Goal: Task Accomplishment & Management: Use online tool/utility

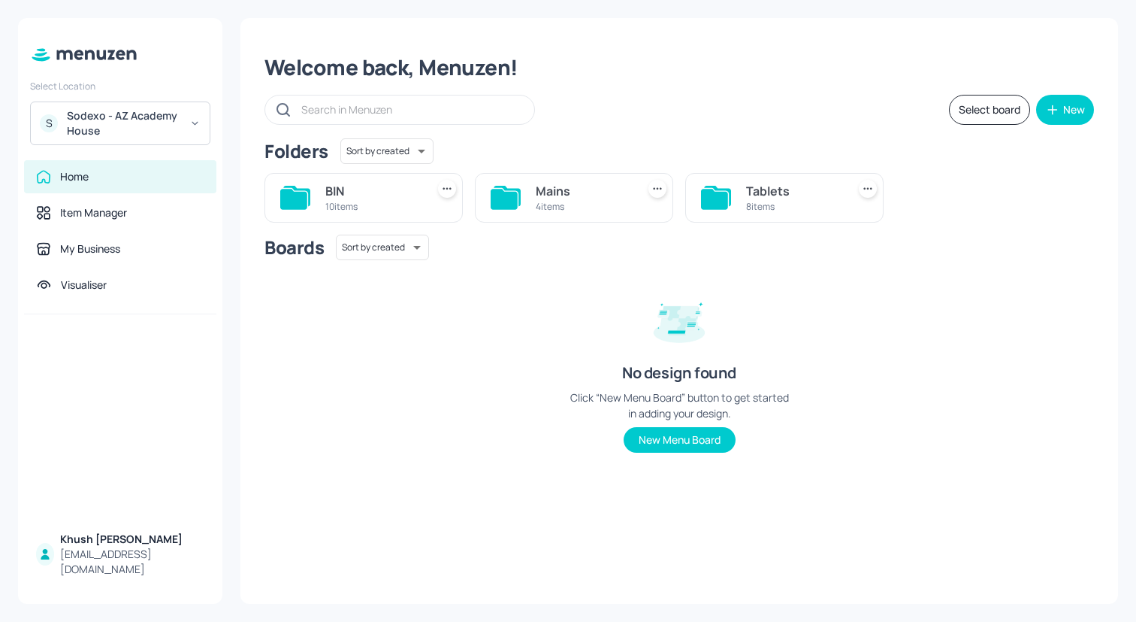
click at [142, 129] on div "Sodexo - AZ Academy House" at bounding box center [123, 123] width 113 height 30
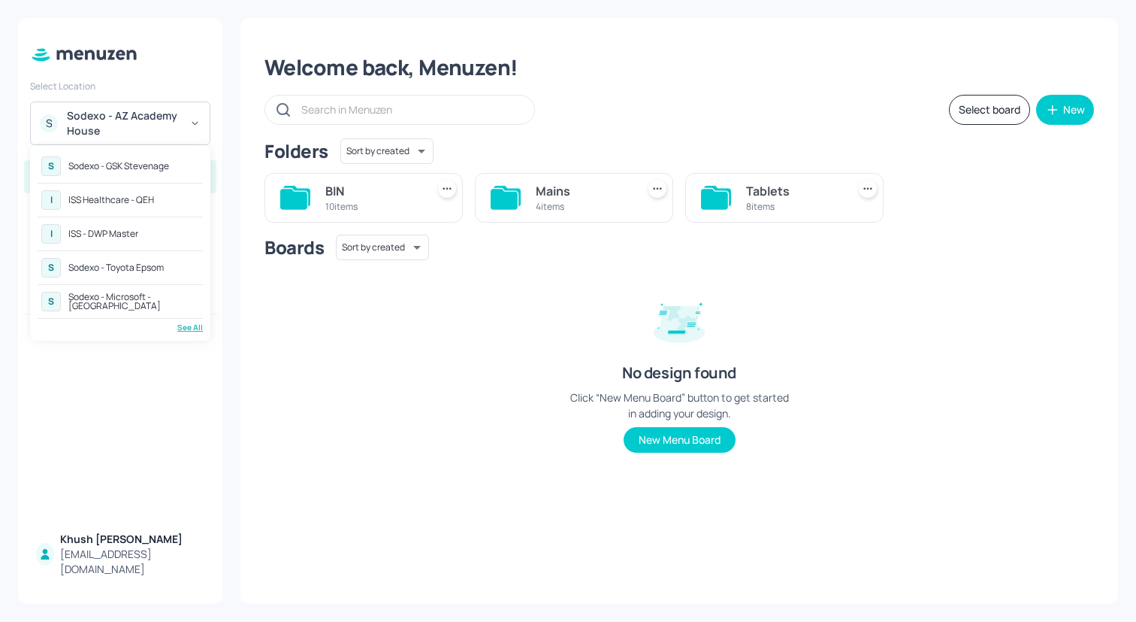
click at [133, 235] on div "ISS - DWP Master" at bounding box center [103, 233] width 70 height 9
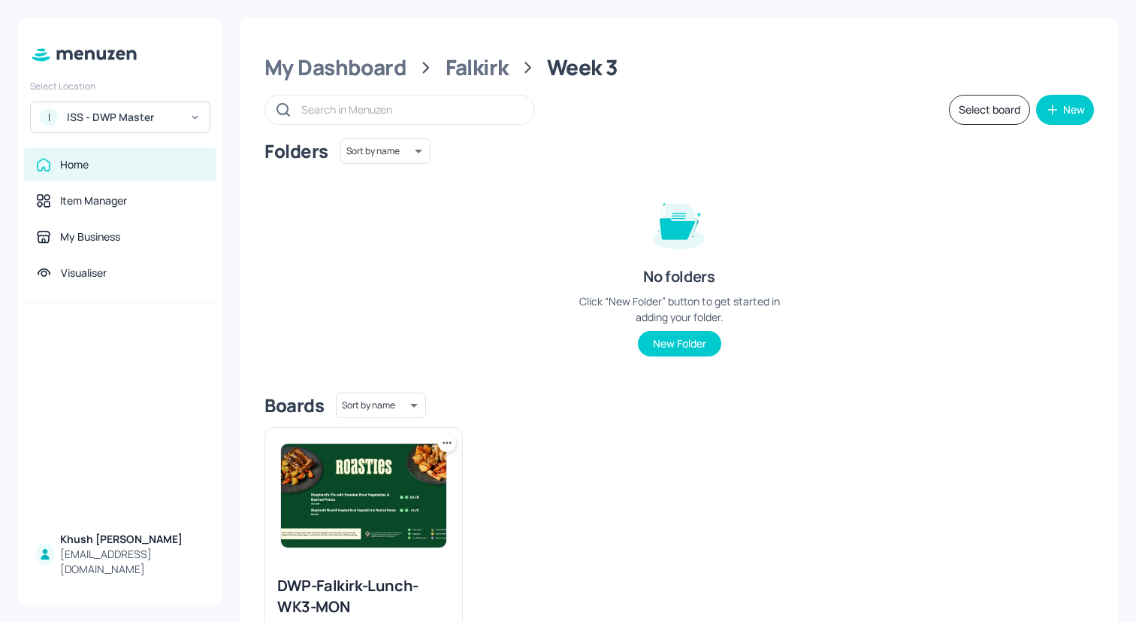
scroll to position [102, 0]
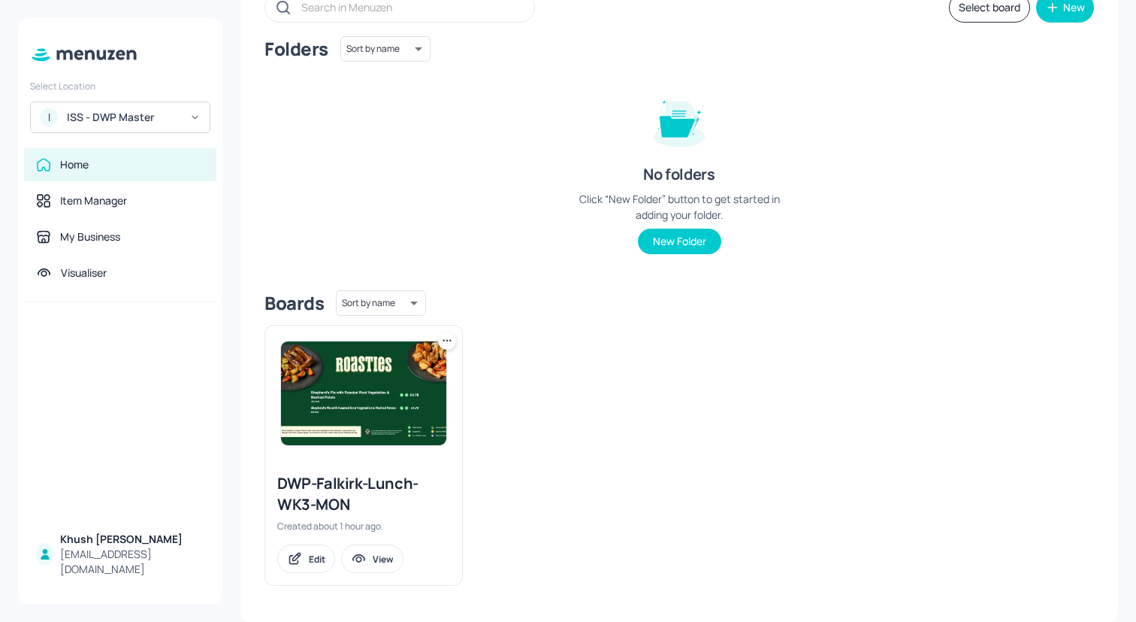
click at [449, 337] on icon at bounding box center [447, 340] width 15 height 15
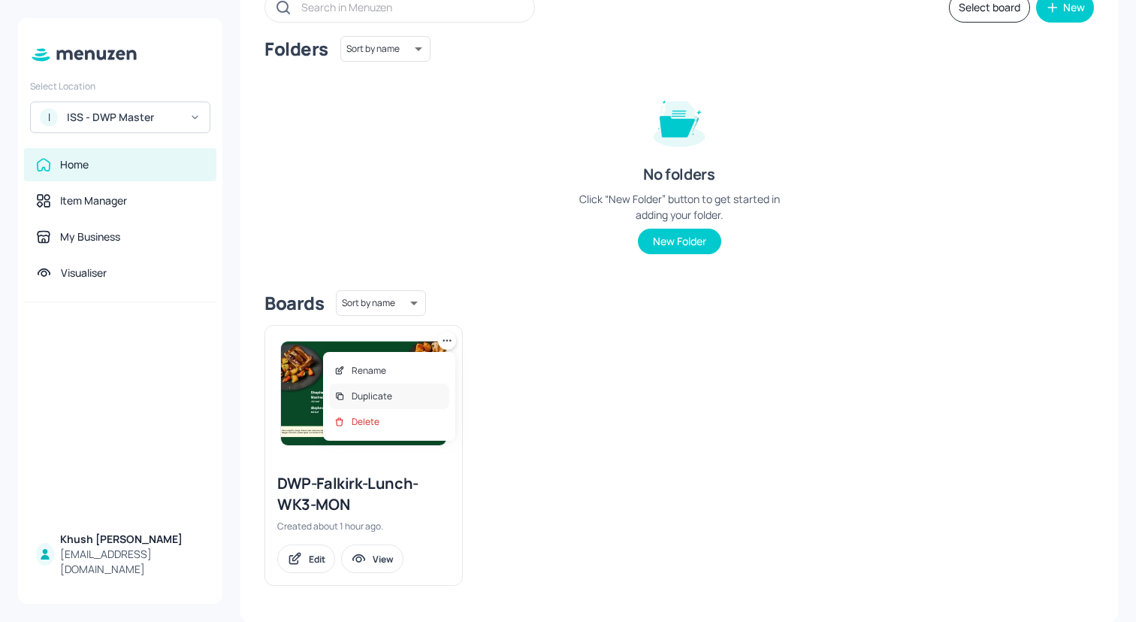
click at [430, 391] on div "Duplicate" at bounding box center [389, 396] width 120 height 26
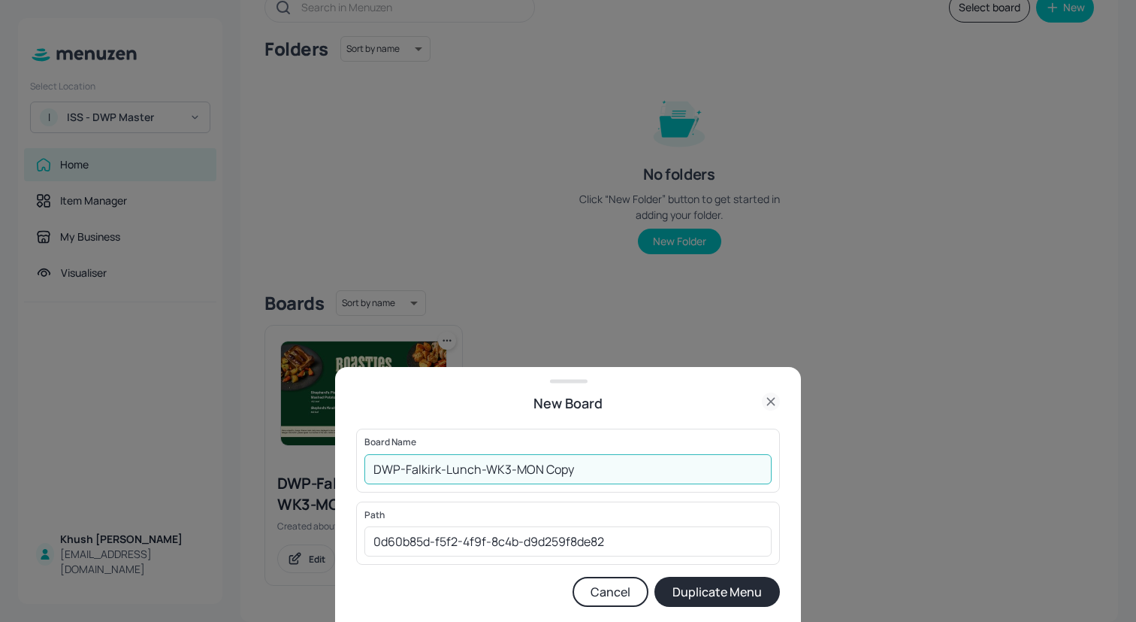
drag, startPoint x: 598, startPoint y: 468, endPoint x: 516, endPoint y: 469, distance: 82.7
click at [516, 469] on input "DWP-Falkirk-Lunch-WK3-MON Copy" at bounding box center [568, 469] width 407 height 30
type input "DWP-Falkirk-Lunch-WK3-TUE"
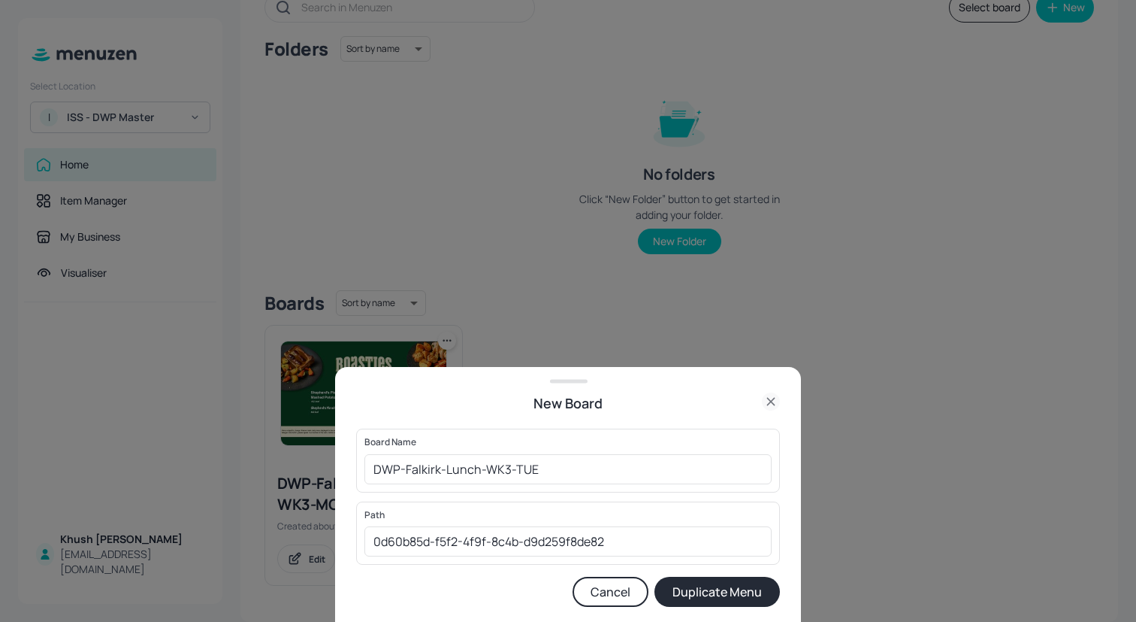
click at [668, 579] on button "Duplicate Menu" at bounding box center [718, 591] width 126 height 30
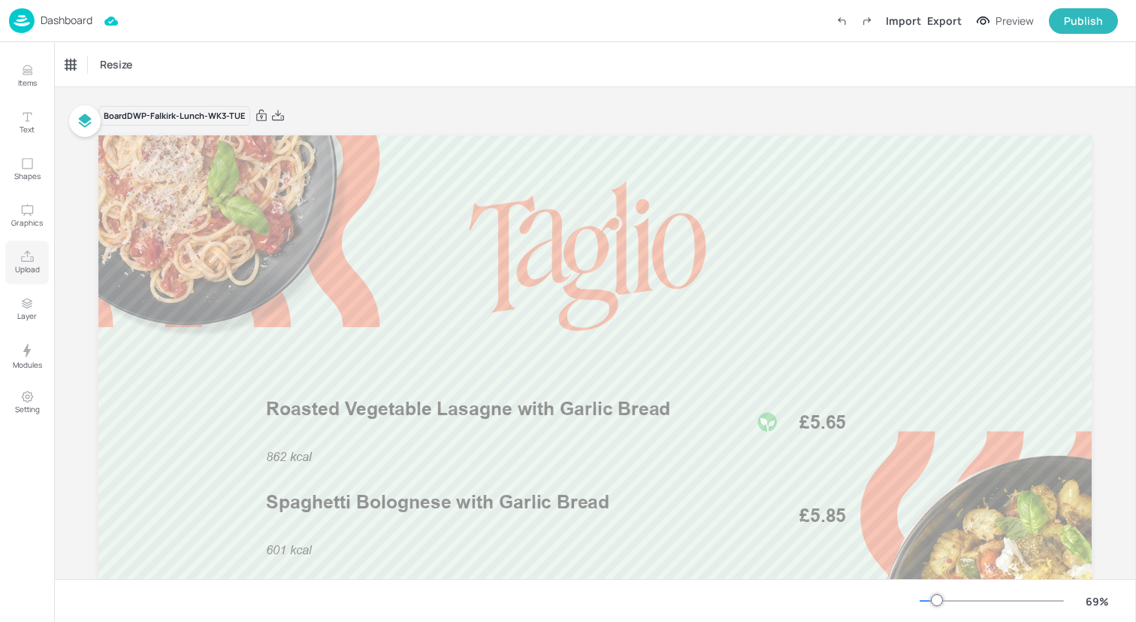
click at [29, 260] on icon "Upload" at bounding box center [27, 257] width 14 height 14
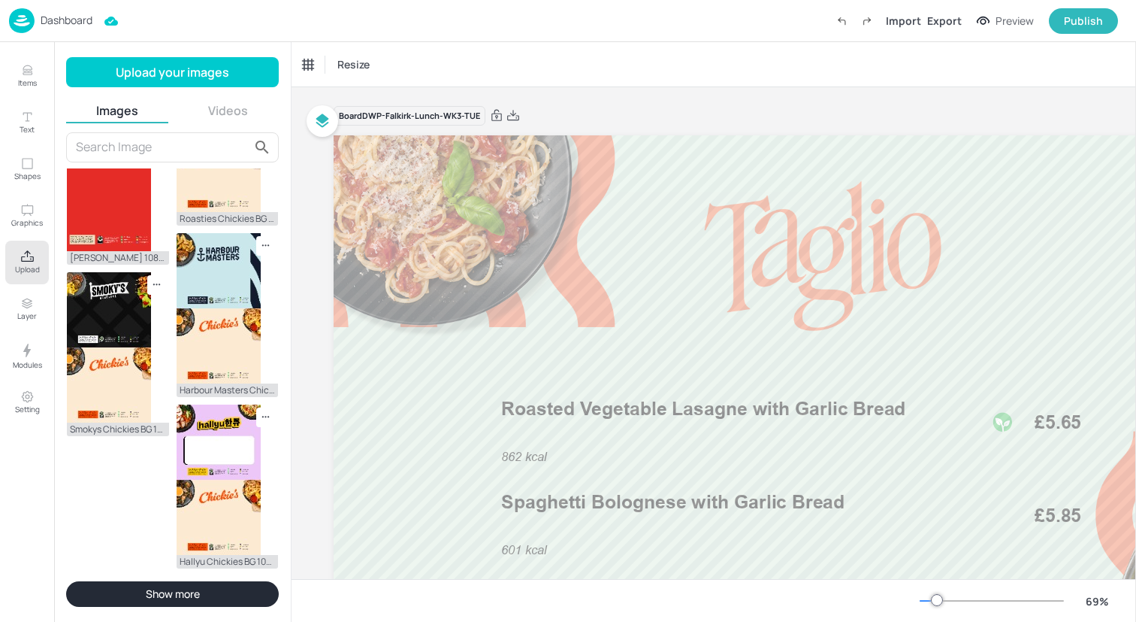
scroll to position [1313, 0]
click at [174, 590] on button "Show more" at bounding box center [172, 594] width 213 height 26
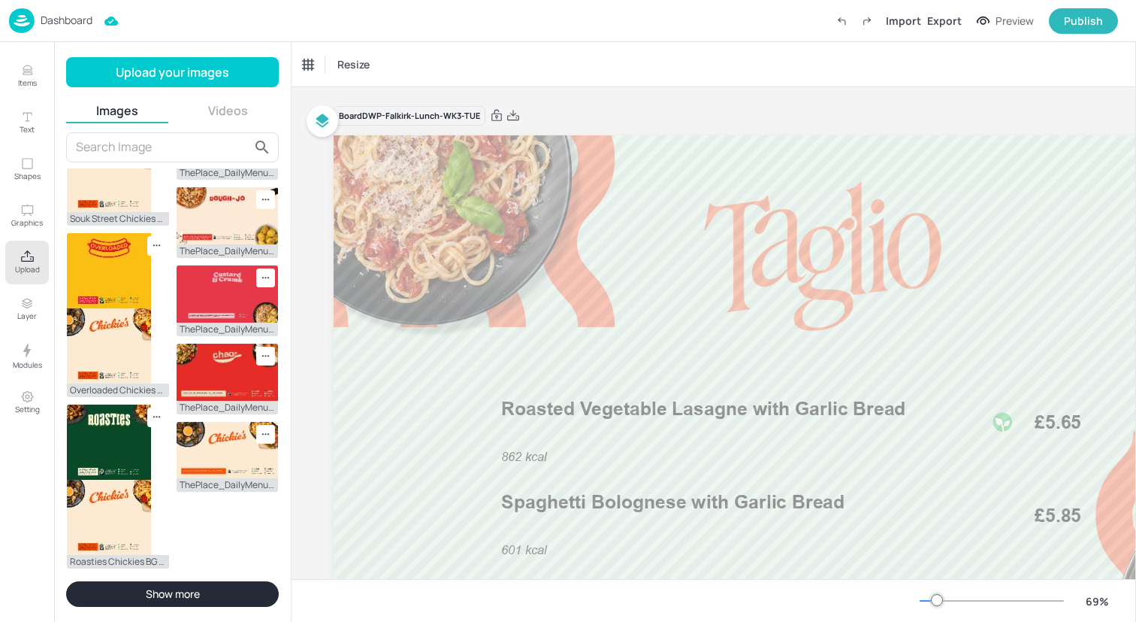
scroll to position [1765, 0]
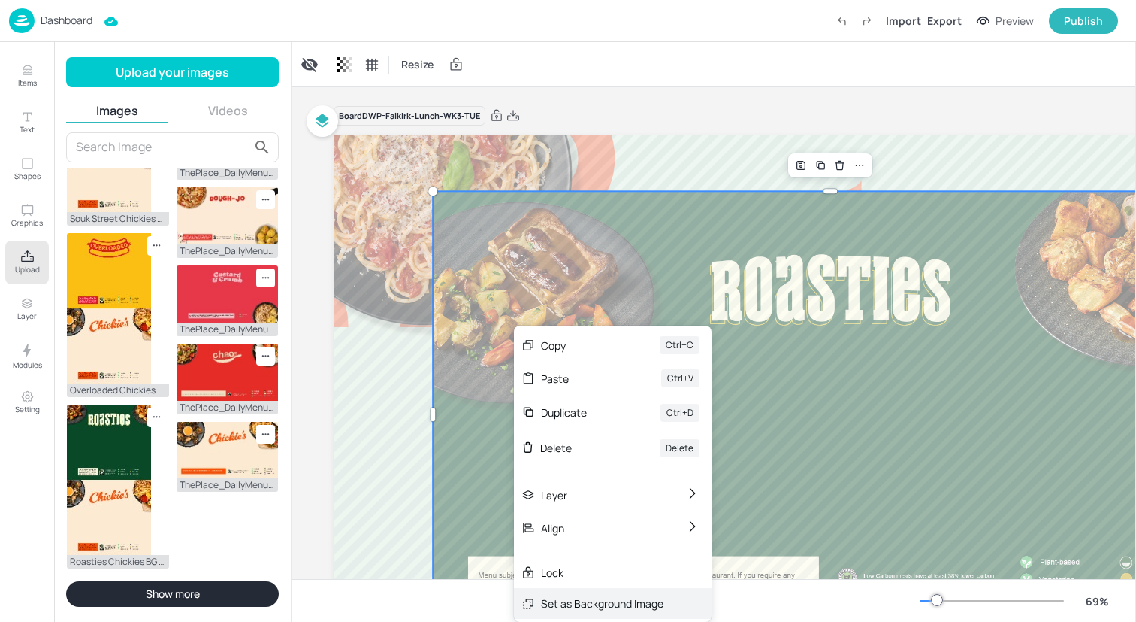
click at [582, 602] on div "Set as Background Image" at bounding box center [602, 603] width 123 height 16
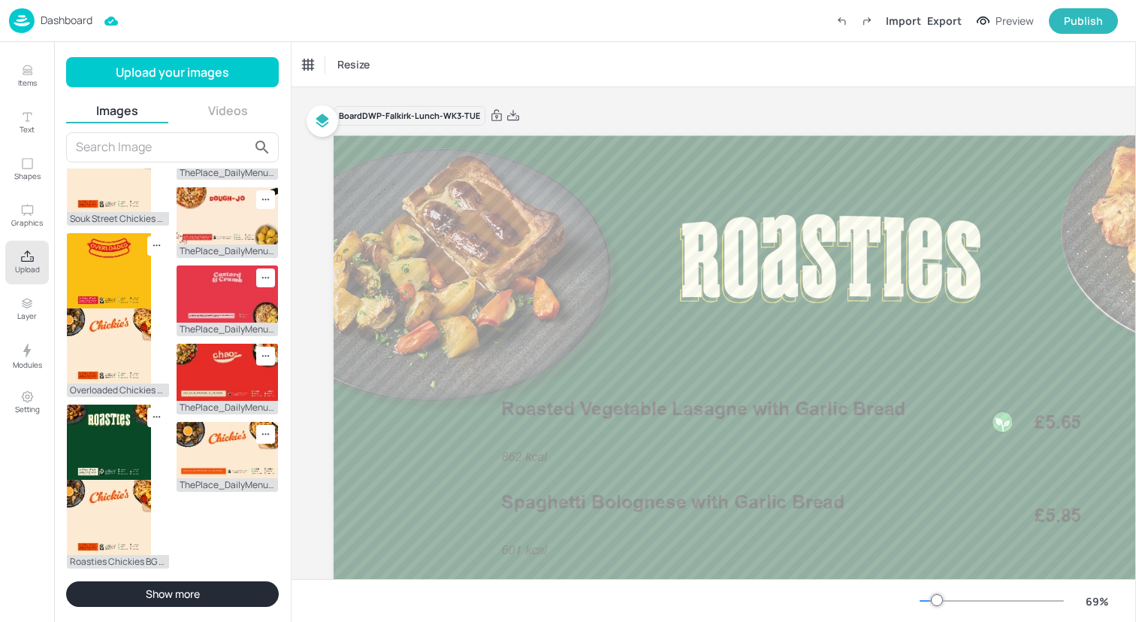
click at [24, 256] on icon "Upload" at bounding box center [27, 257] width 14 height 14
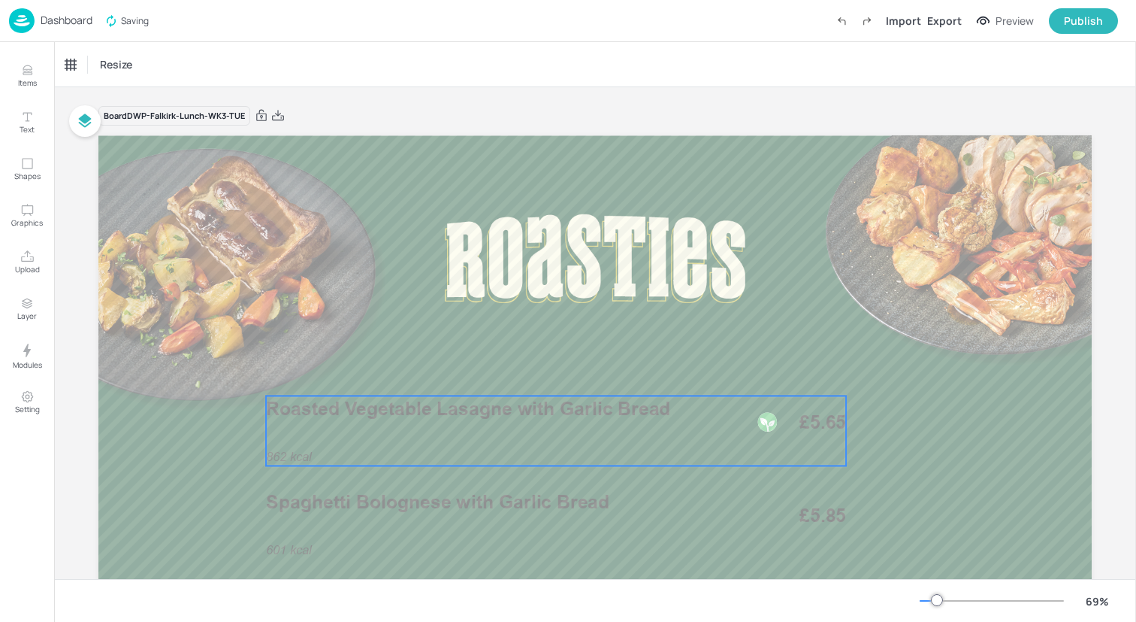
click at [456, 428] on div "862 kcal Roasted Vegetable Lasagne with Garlic Bread £5.65" at bounding box center [556, 430] width 580 height 70
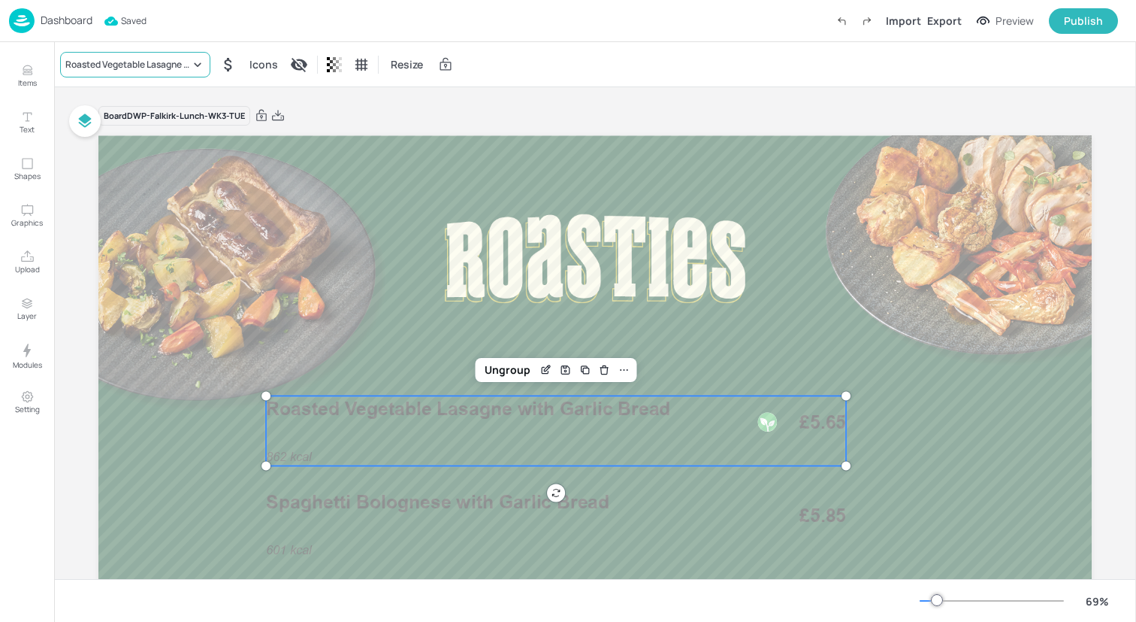
click at [116, 59] on div "Roasted Vegetable Lasagne with Garlic Bread" at bounding box center [127, 65] width 125 height 14
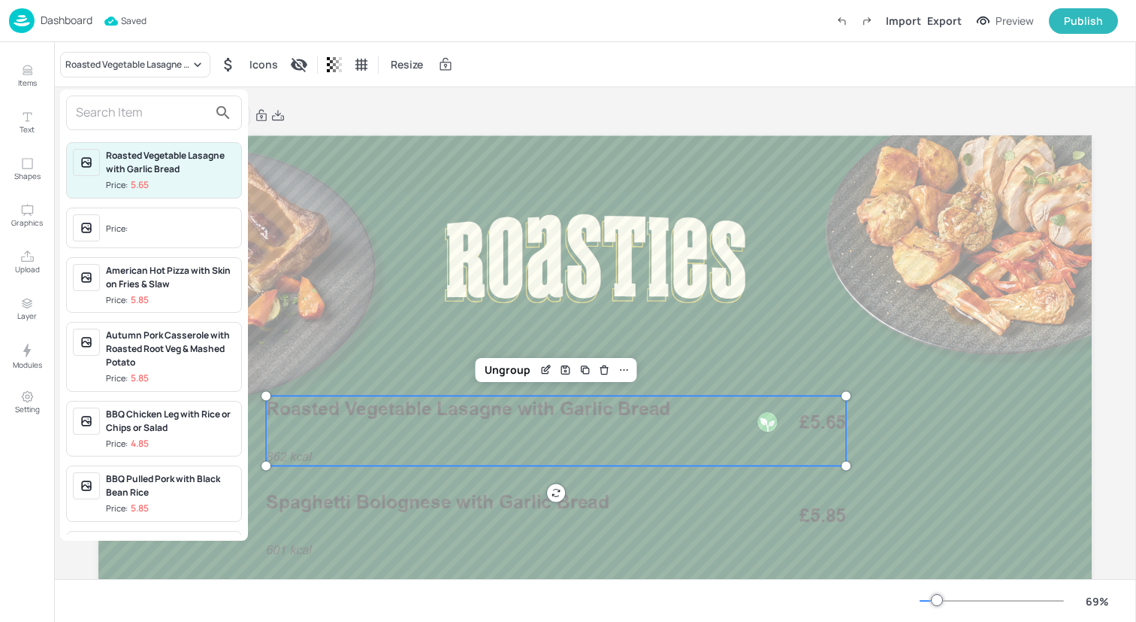
click at [142, 115] on input "text" at bounding box center [142, 113] width 132 height 24
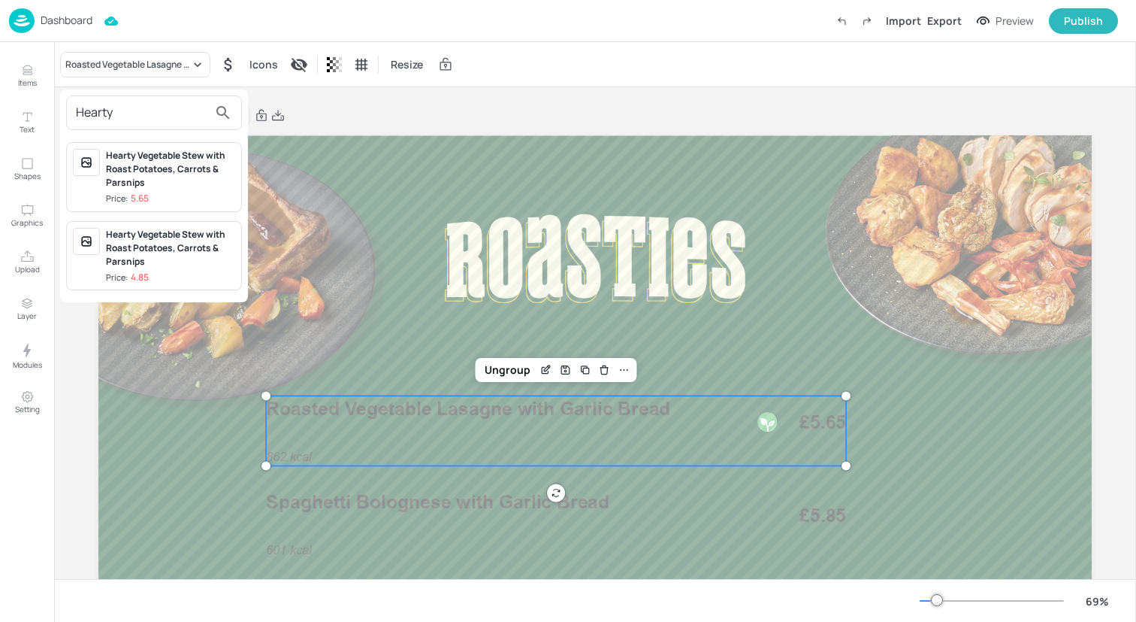
type input "Hearty"
click at [153, 167] on div "Hearty Vegetable Stew with Roast Potatoes, Carrots & Parsnips" at bounding box center [170, 169] width 129 height 41
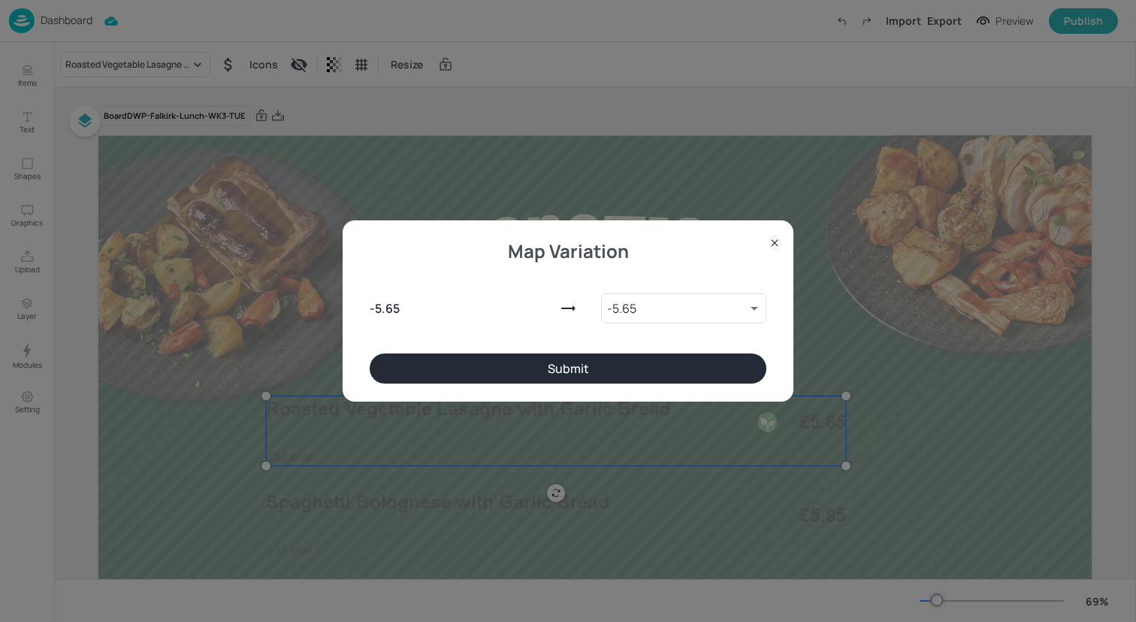
click at [412, 371] on button "Submit" at bounding box center [568, 368] width 397 height 30
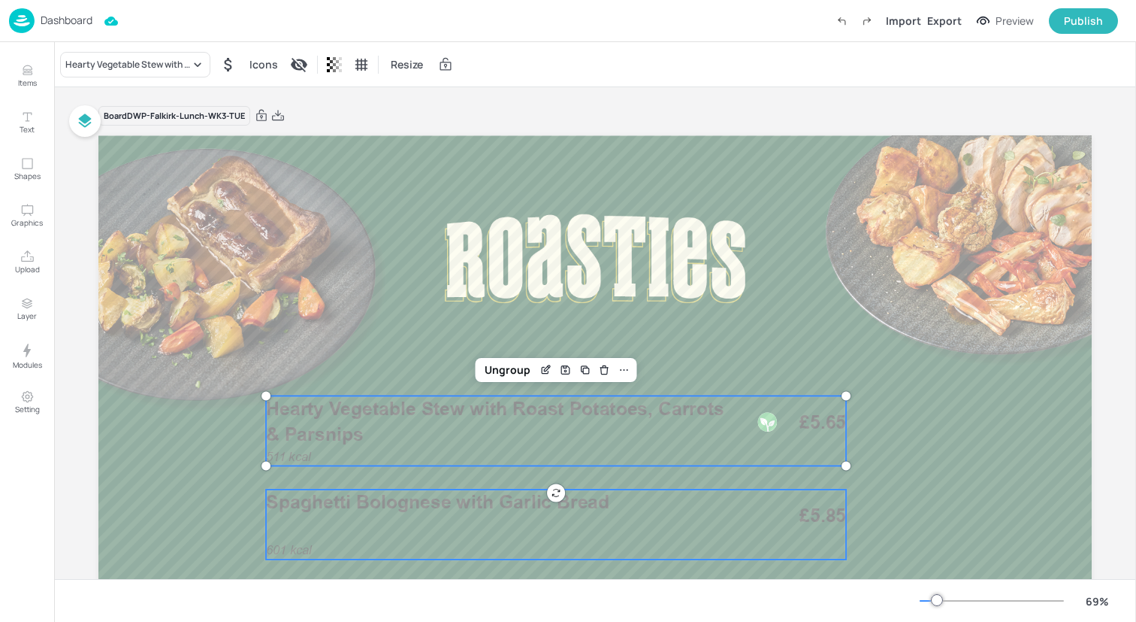
click at [350, 496] on span "Spaghetti Bolognese with Garlic Bread" at bounding box center [437, 502] width 343 height 23
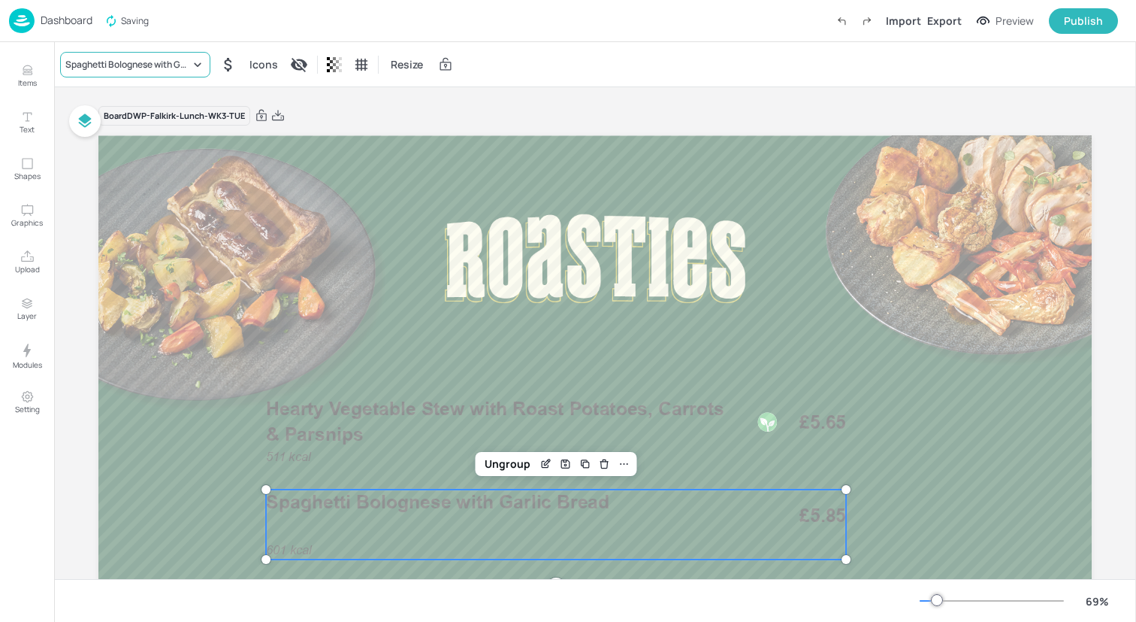
click at [138, 62] on div "Spaghetti Bolognese with Garlic Bread" at bounding box center [127, 65] width 125 height 14
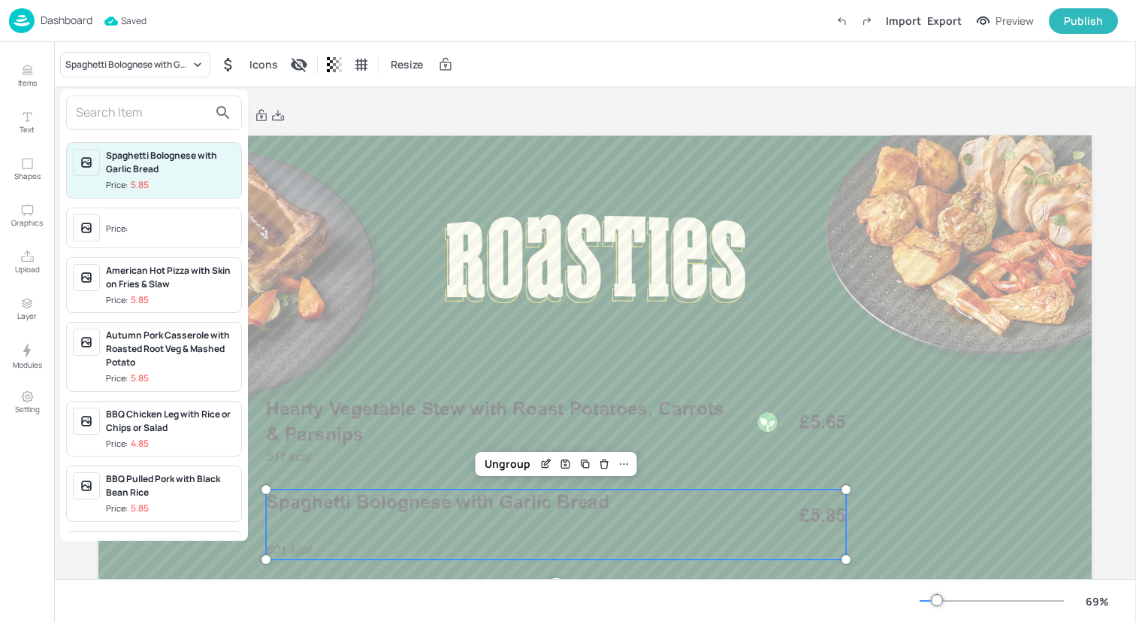
click at [153, 104] on input "text" at bounding box center [142, 113] width 132 height 24
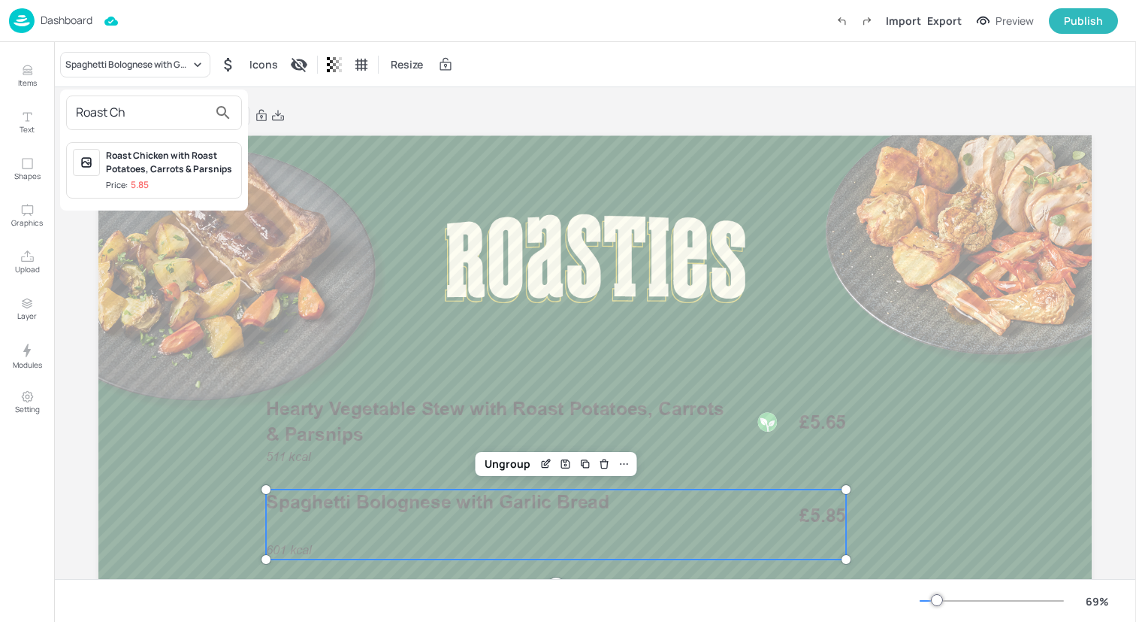
type input "Roast Ch"
click at [160, 161] on div "Roast Chicken with Roast Potatoes, Carrots & Parsnips" at bounding box center [170, 162] width 129 height 27
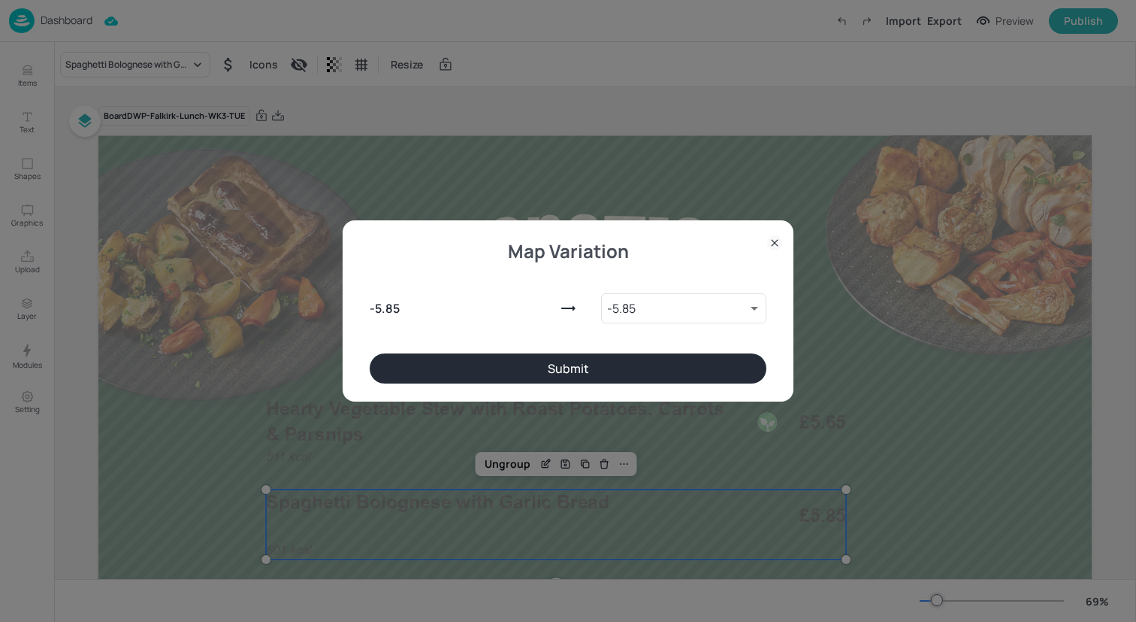
click at [455, 365] on button "Submit" at bounding box center [568, 368] width 397 height 30
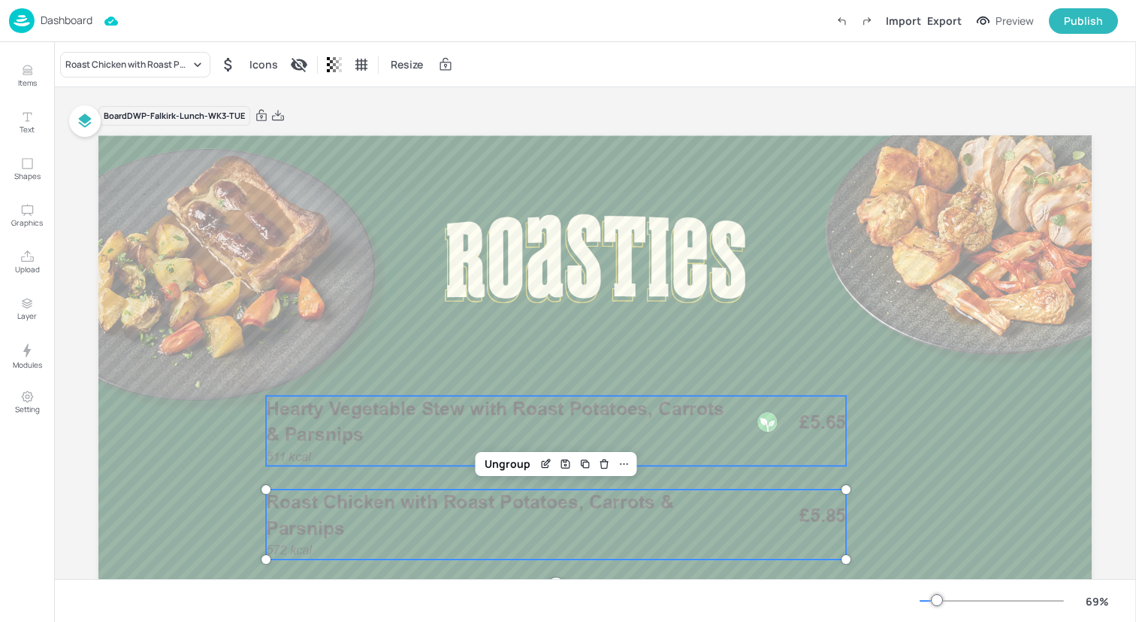
click at [486, 405] on span "Hearty Vegetable Stew with Roast Potatoes, Carrots & Parsnips" at bounding box center [495, 422] width 458 height 48
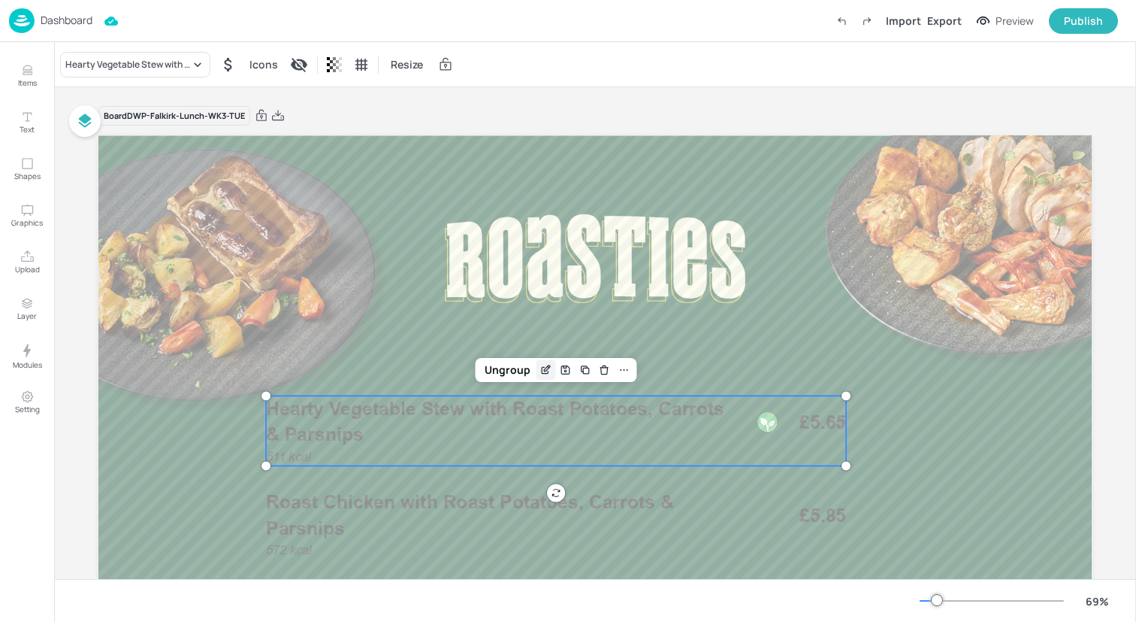
click at [540, 373] on icon "Edit Item" at bounding box center [546, 370] width 13 height 12
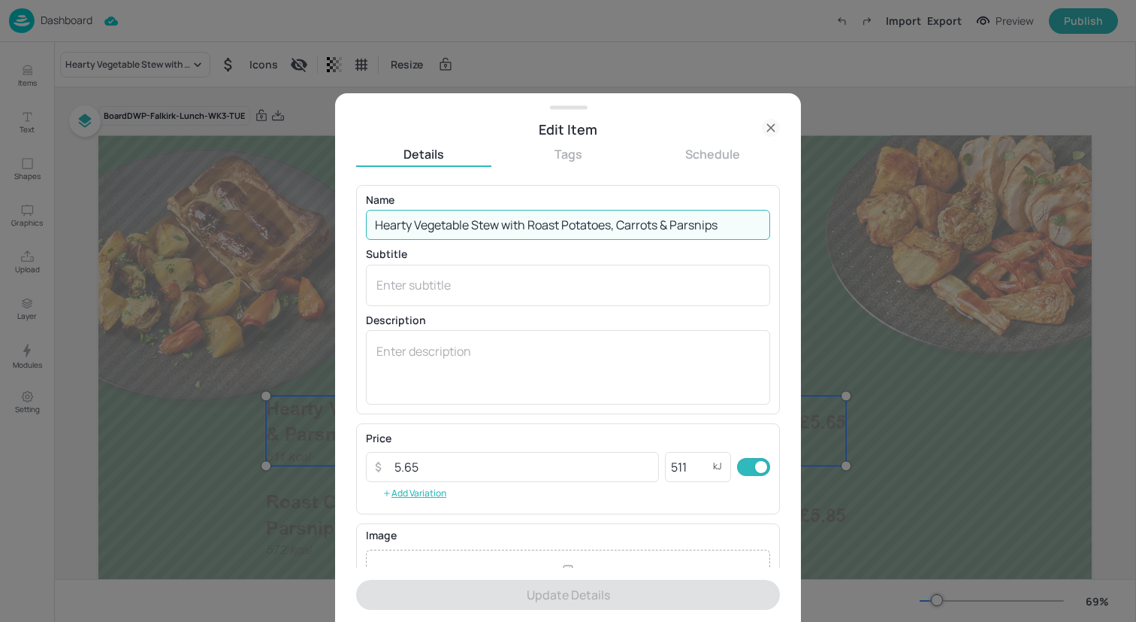
drag, startPoint x: 728, startPoint y: 225, endPoint x: 346, endPoint y: 210, distance: 381.4
click at [346, 210] on div "Edit Item Details Tags Schedule Name Hearty Vegetable Stew with Roast Potatoes,…" at bounding box center [568, 357] width 466 height 528
click at [772, 129] on icon at bounding box center [770, 127] width 7 height 7
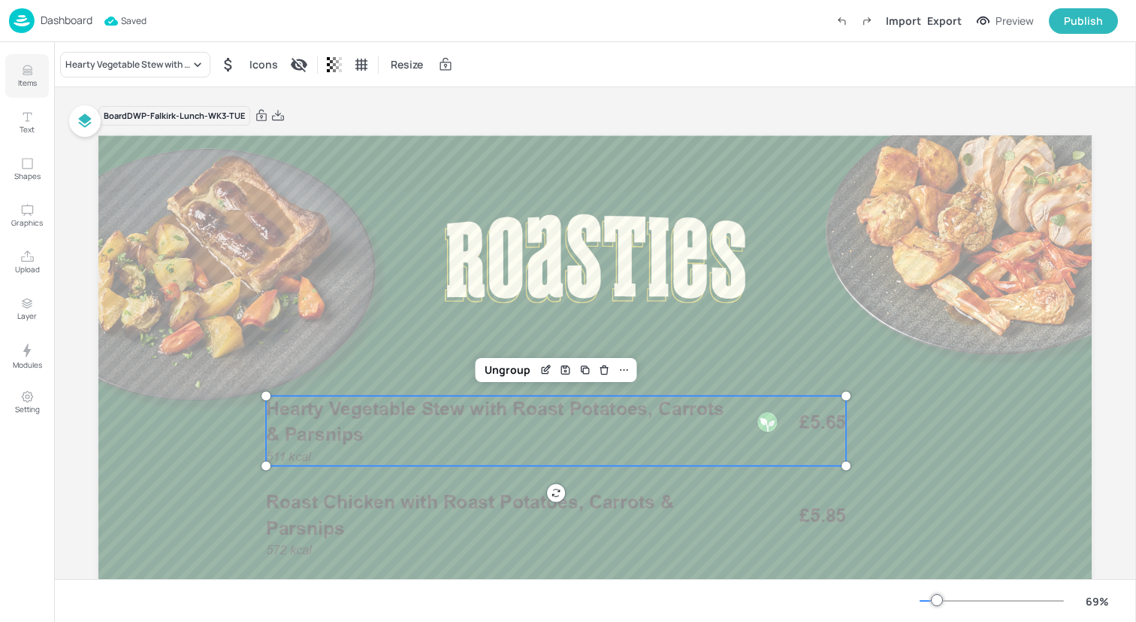
click at [20, 76] on icon "Items" at bounding box center [27, 70] width 14 height 14
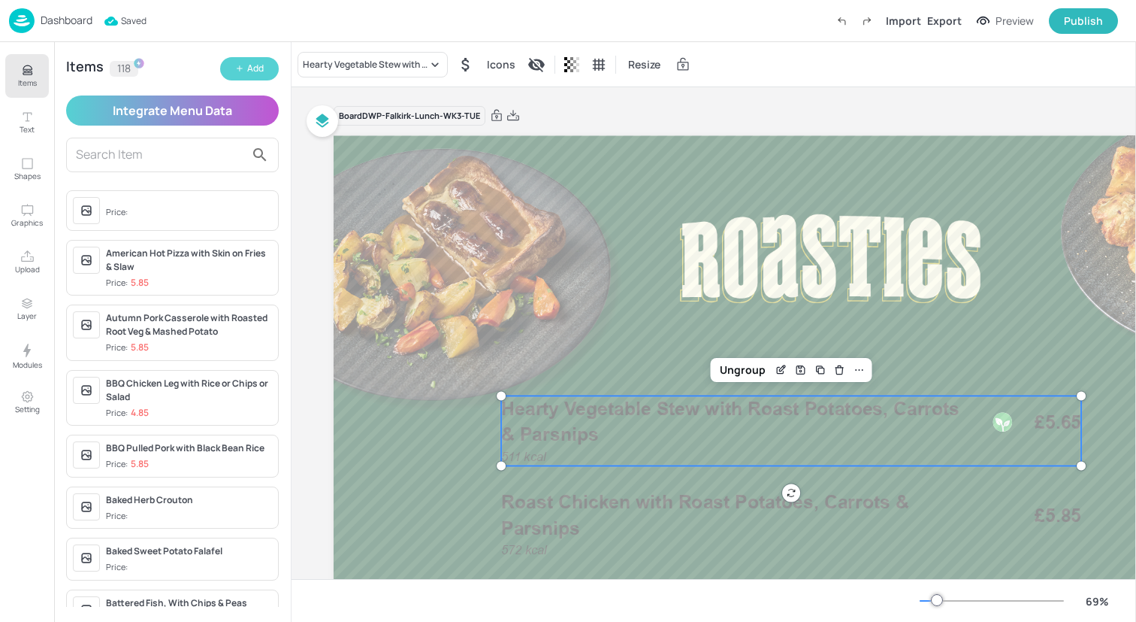
click at [258, 69] on div "Add" at bounding box center [255, 69] width 17 height 14
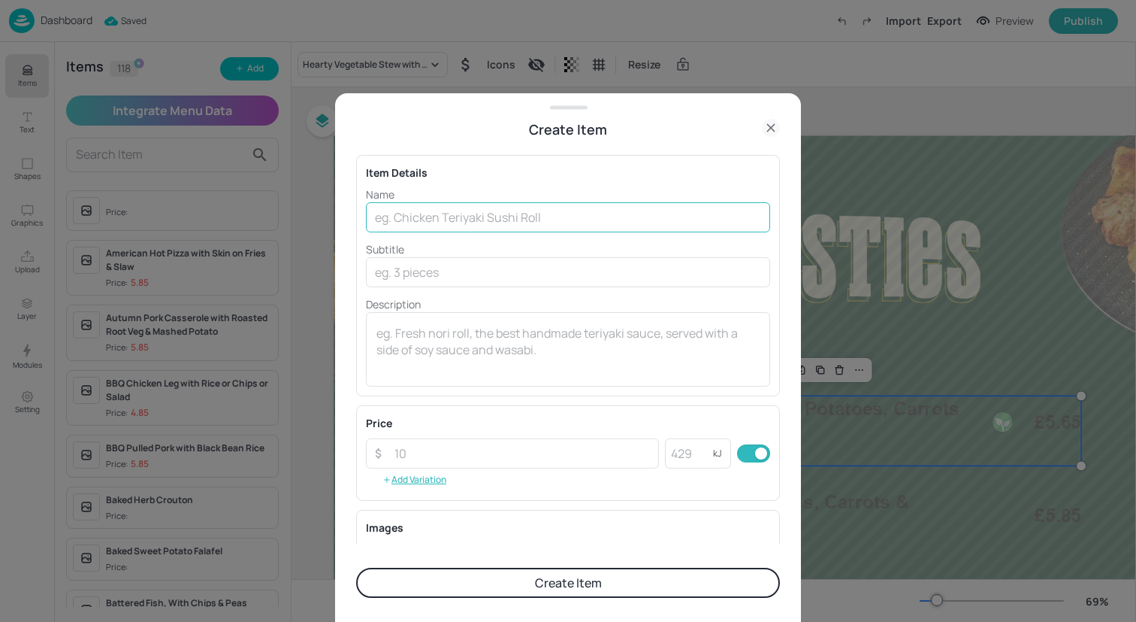
click at [444, 216] on input "text" at bounding box center [568, 217] width 404 height 30
paste input "Hearty Vegetable Stew with Roast Potatoes, Carrots & Parsnips"
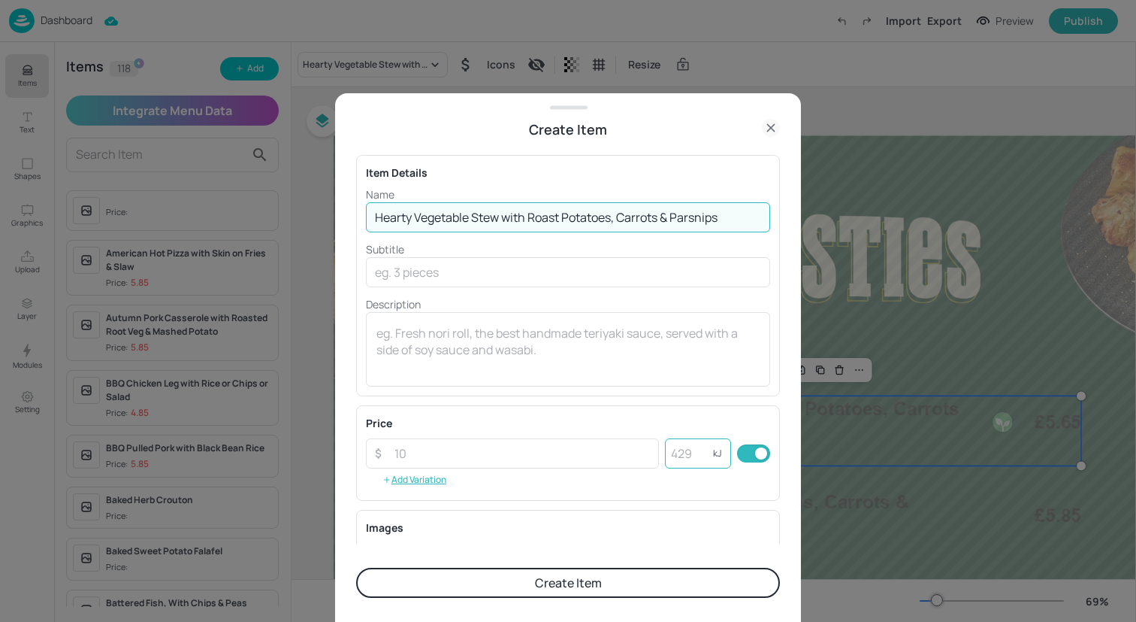
type input "Hearty Vegetable Stew with Roast Potatoes, Carrots & Parsnips"
click at [685, 458] on input "number" at bounding box center [689, 453] width 48 height 30
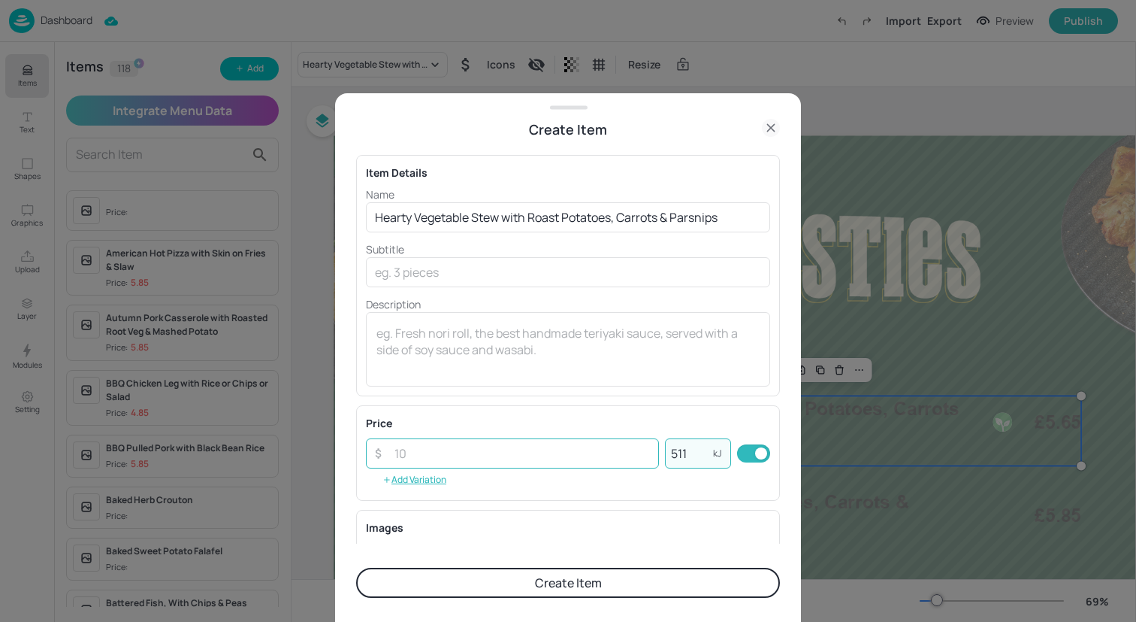
type input "511"
click at [505, 451] on input "number" at bounding box center [523, 453] width 274 height 30
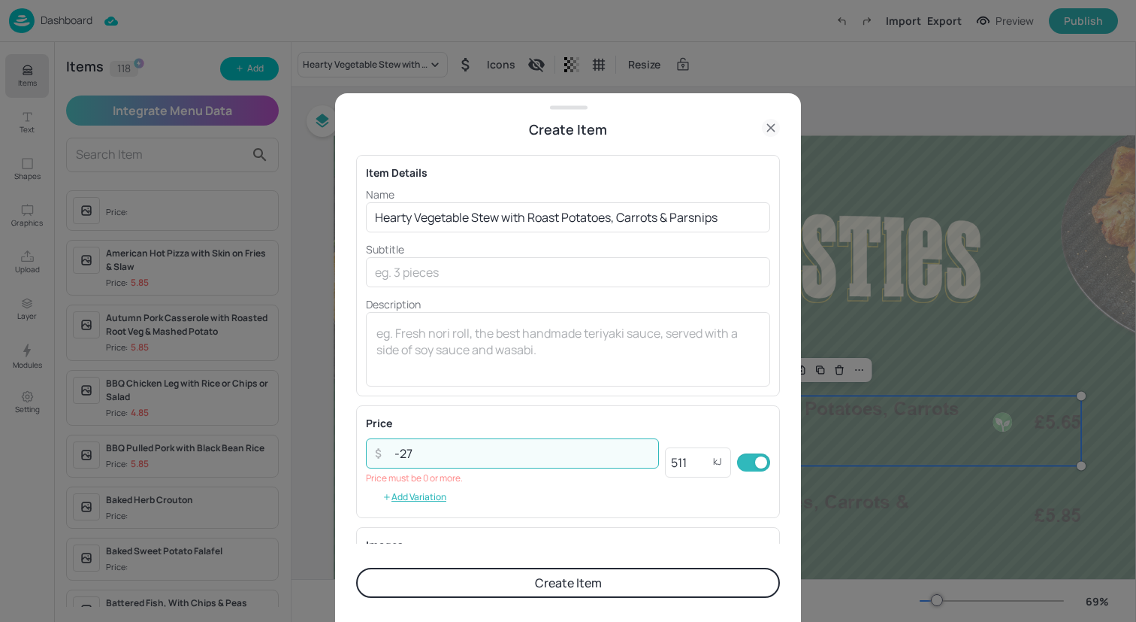
drag, startPoint x: 497, startPoint y: 460, endPoint x: 261, endPoint y: 460, distance: 236.0
click at [261, 460] on div "Create Item Item Details Name Hearty Vegetable Stew with Roast Potatoes, Carrot…" at bounding box center [568, 311] width 1136 height 622
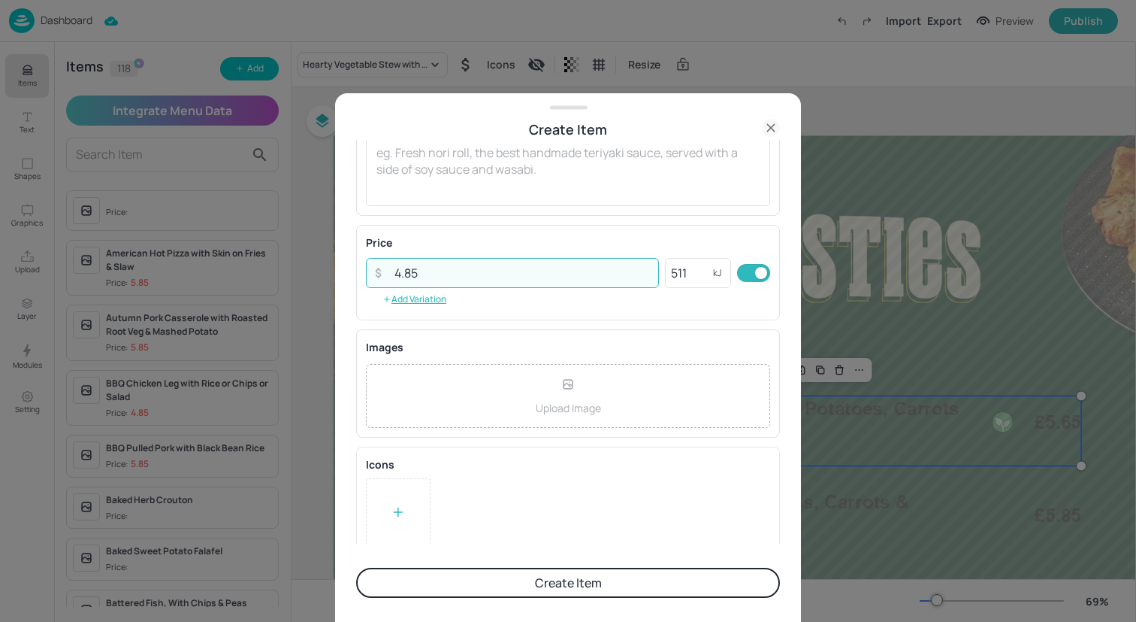
scroll to position [192, 0]
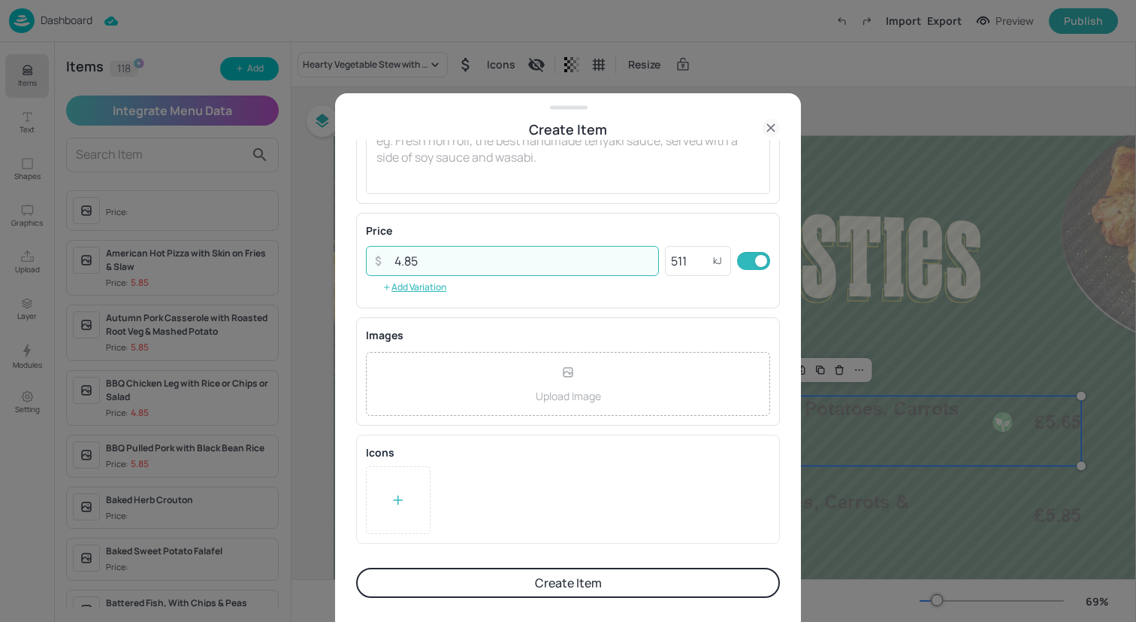
type input "4.85"
click at [409, 481] on div at bounding box center [398, 500] width 65 height 68
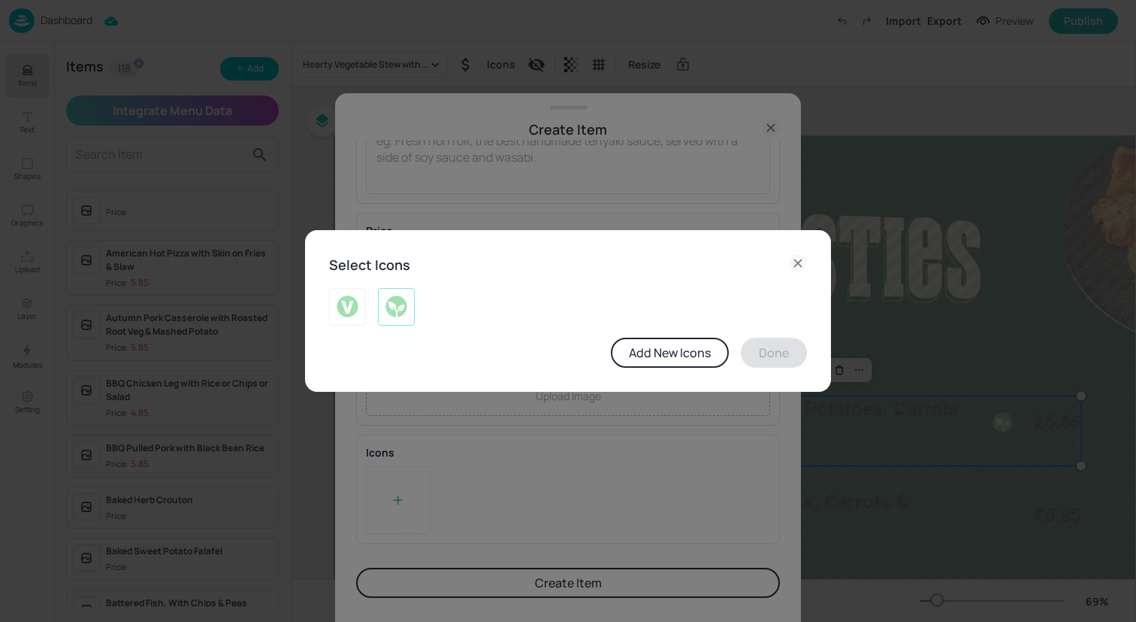
click at [387, 302] on img at bounding box center [396, 307] width 23 height 24
click at [770, 356] on button "Done" at bounding box center [774, 352] width 66 height 30
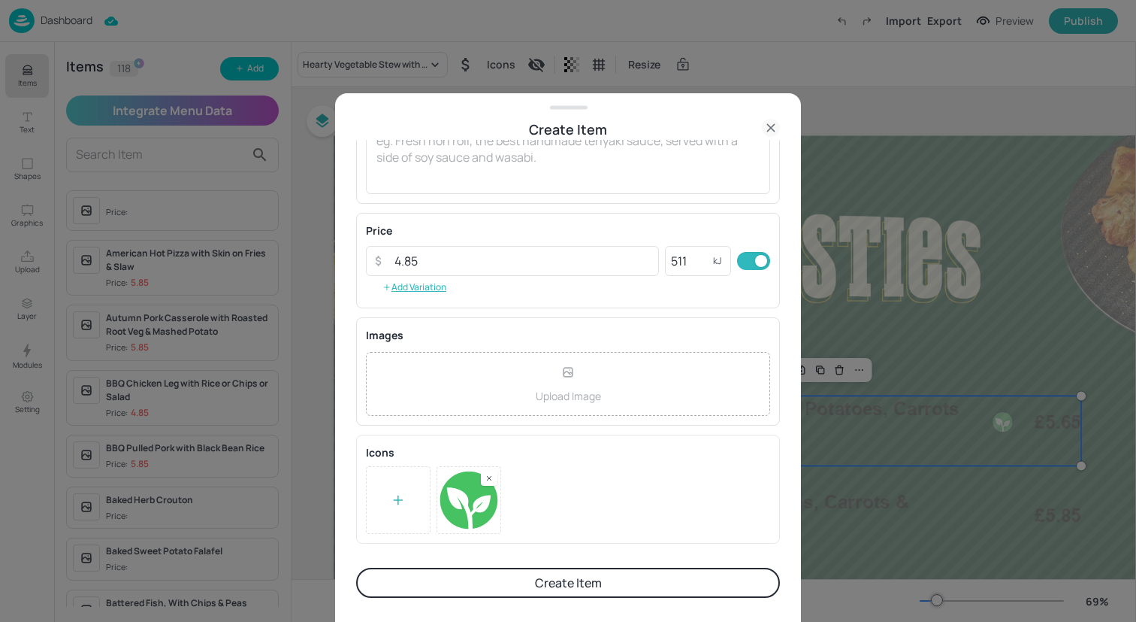
click at [636, 581] on button "Create Item" at bounding box center [568, 582] width 424 height 30
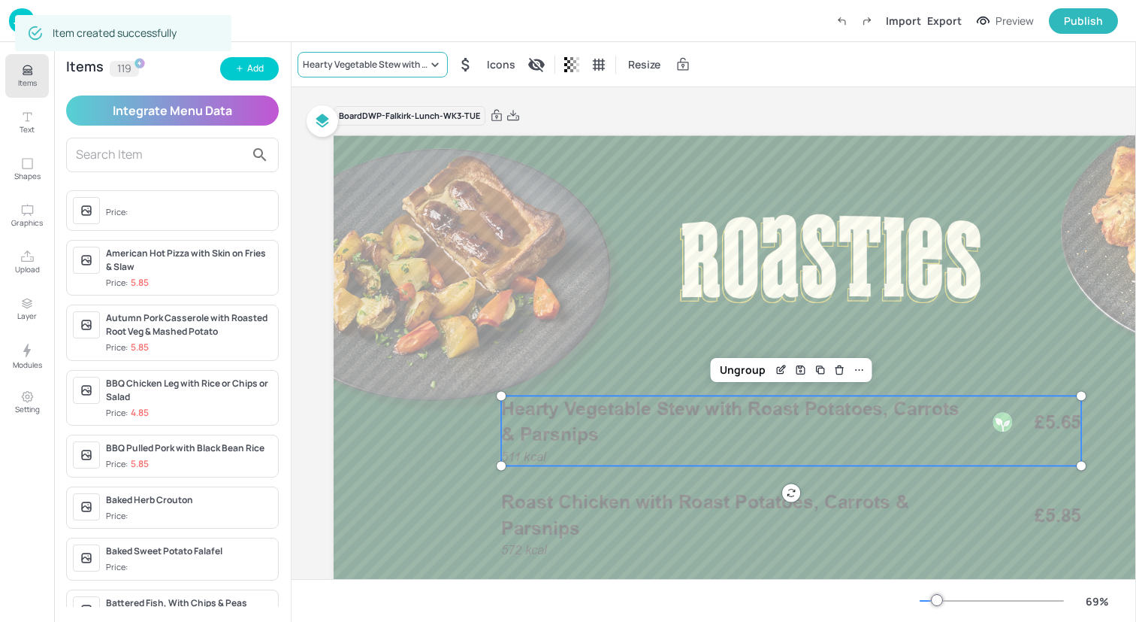
click at [385, 71] on div "Hearty Vegetable Stew with Roast Potatoes, Carrots & Parsnips" at bounding box center [373, 65] width 150 height 26
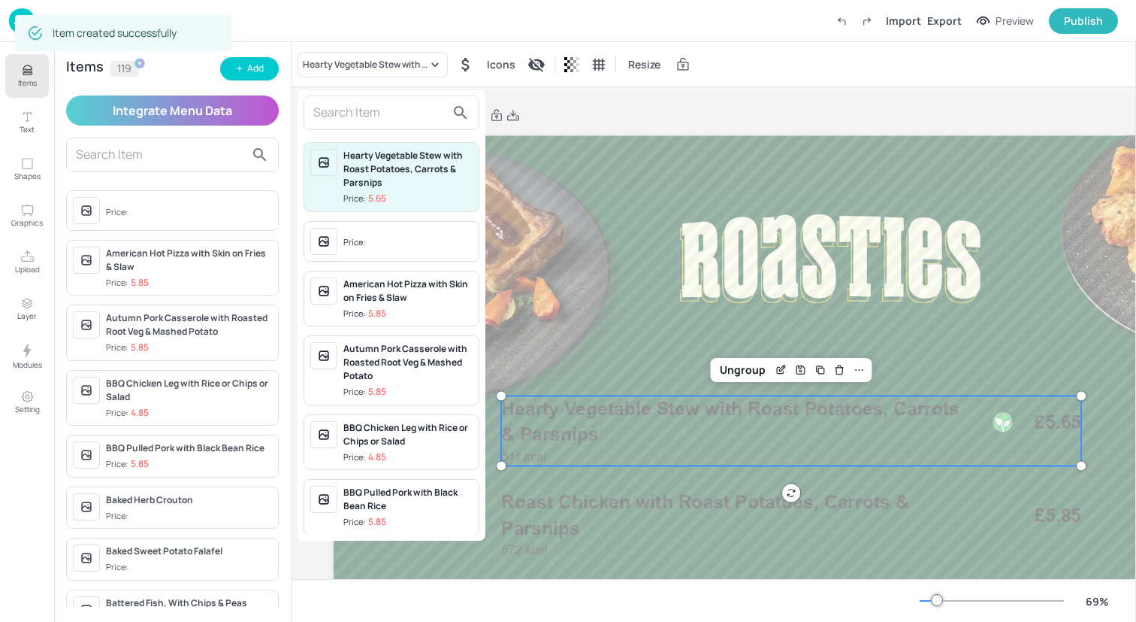
click at [378, 116] on input "text" at bounding box center [379, 113] width 132 height 24
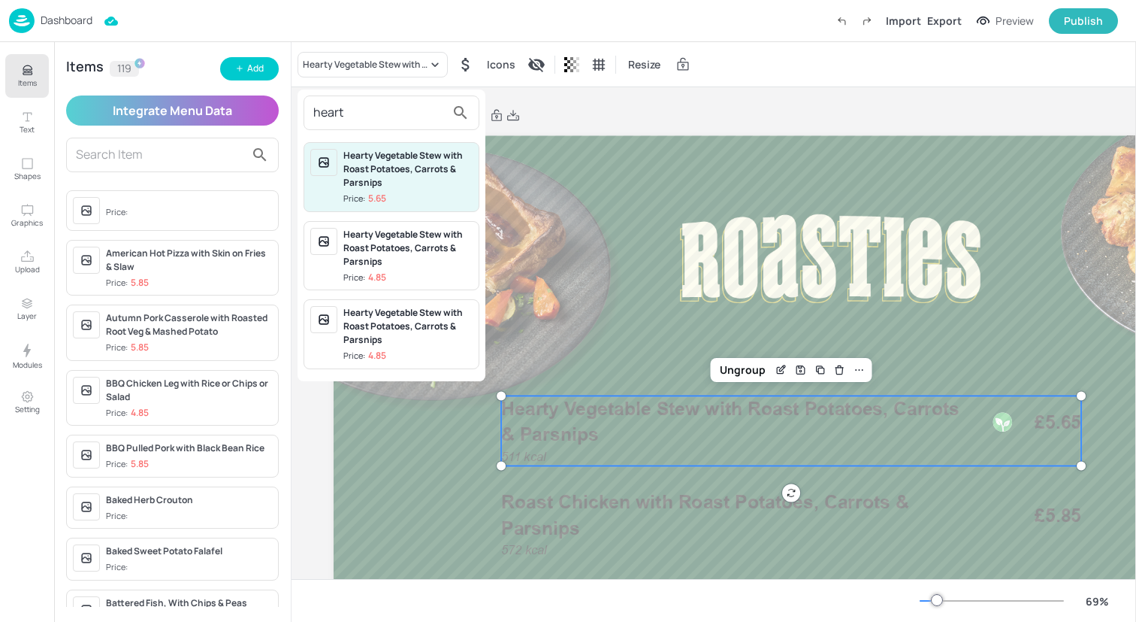
type input "heart"
click at [417, 274] on span "Price: 4.85" at bounding box center [407, 277] width 129 height 13
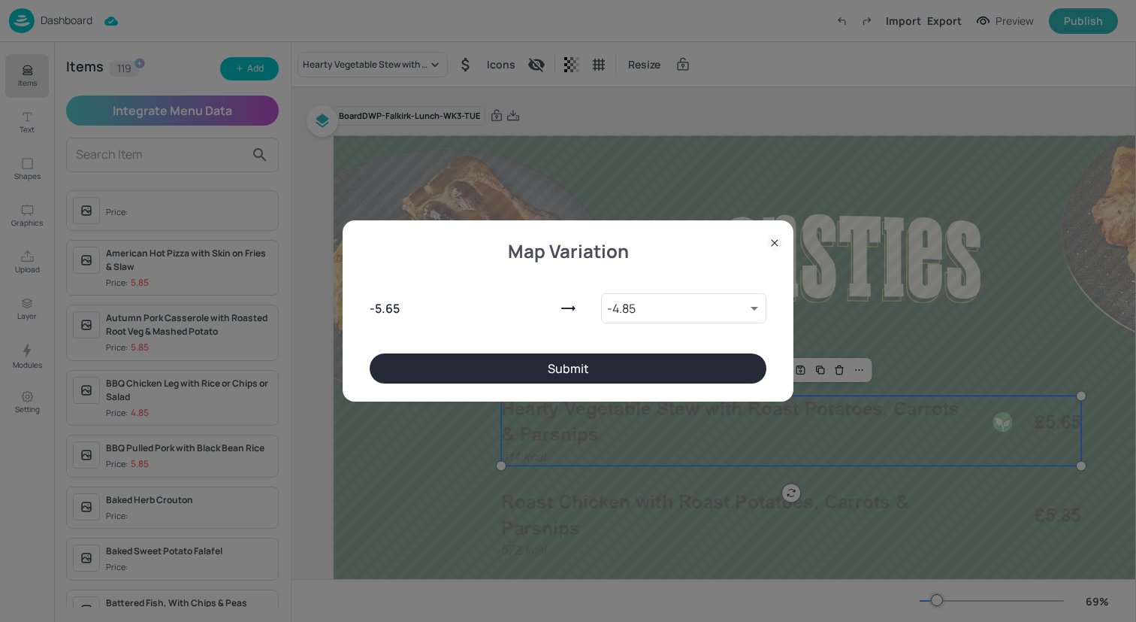
click at [511, 370] on button "Submit" at bounding box center [568, 368] width 397 height 30
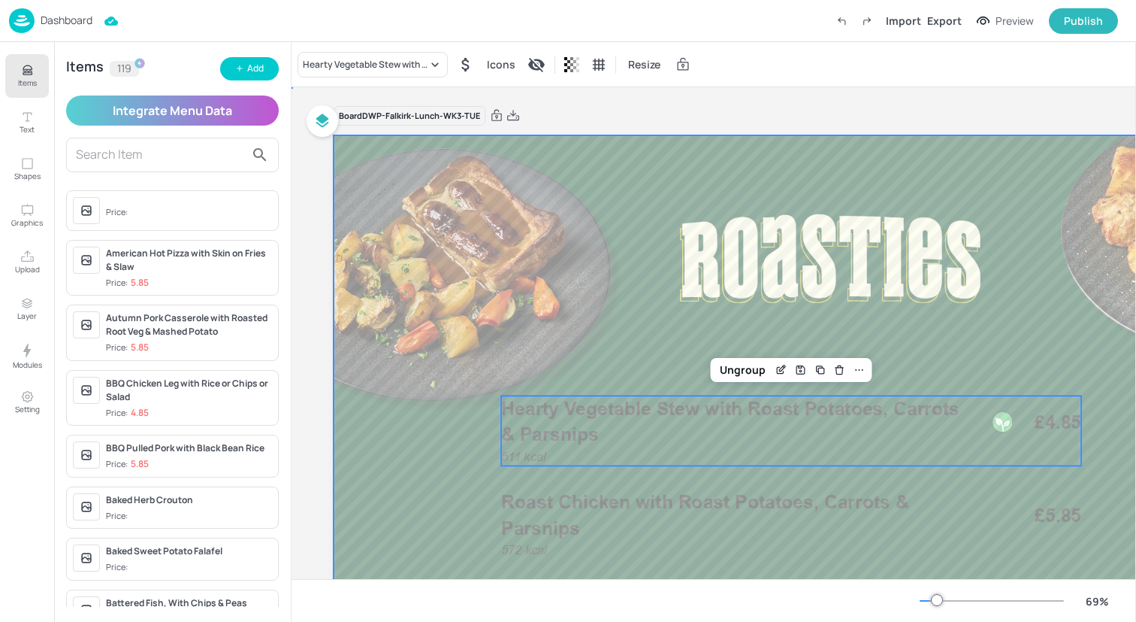
click at [539, 250] on div at bounding box center [831, 414] width 994 height 559
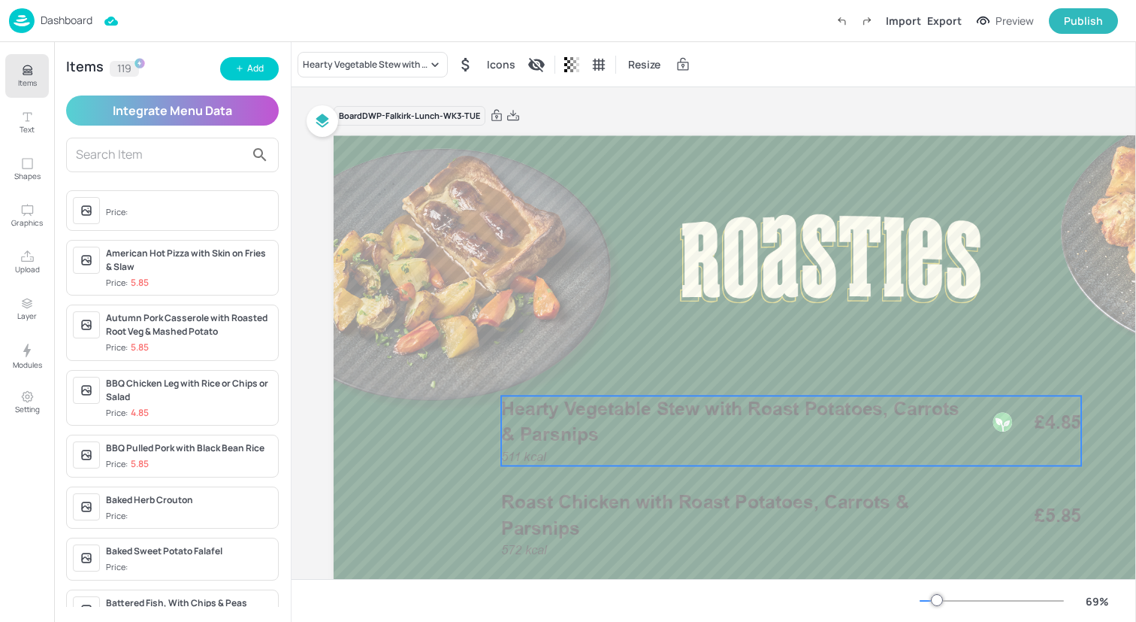
click at [586, 418] on span "Hearty Vegetable Stew with Roast Potatoes, Carrots & Parsnips" at bounding box center [730, 422] width 458 height 48
click at [14, 73] on button "Items" at bounding box center [27, 76] width 44 height 44
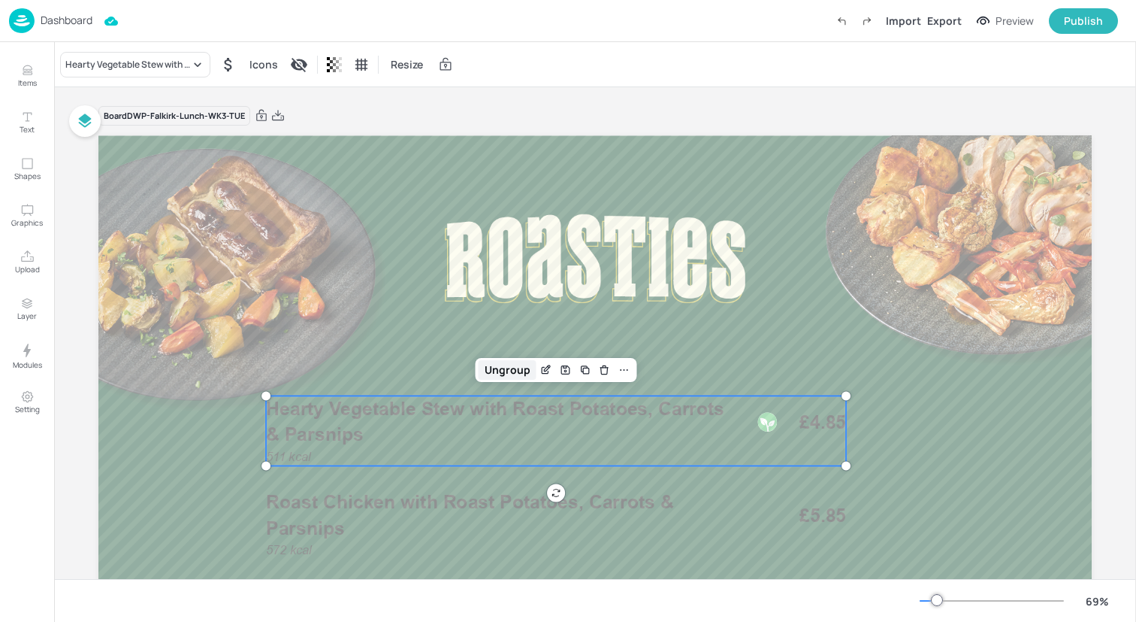
click at [512, 366] on div "Ungroup" at bounding box center [508, 370] width 58 height 20
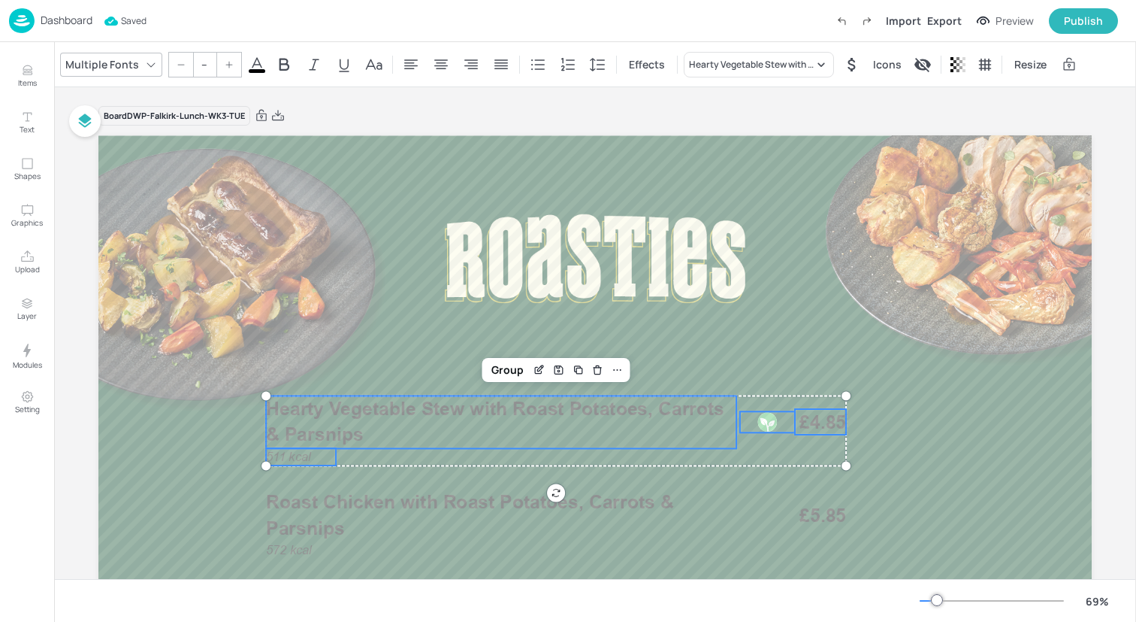
click at [253, 67] on icon at bounding box center [257, 65] width 18 height 18
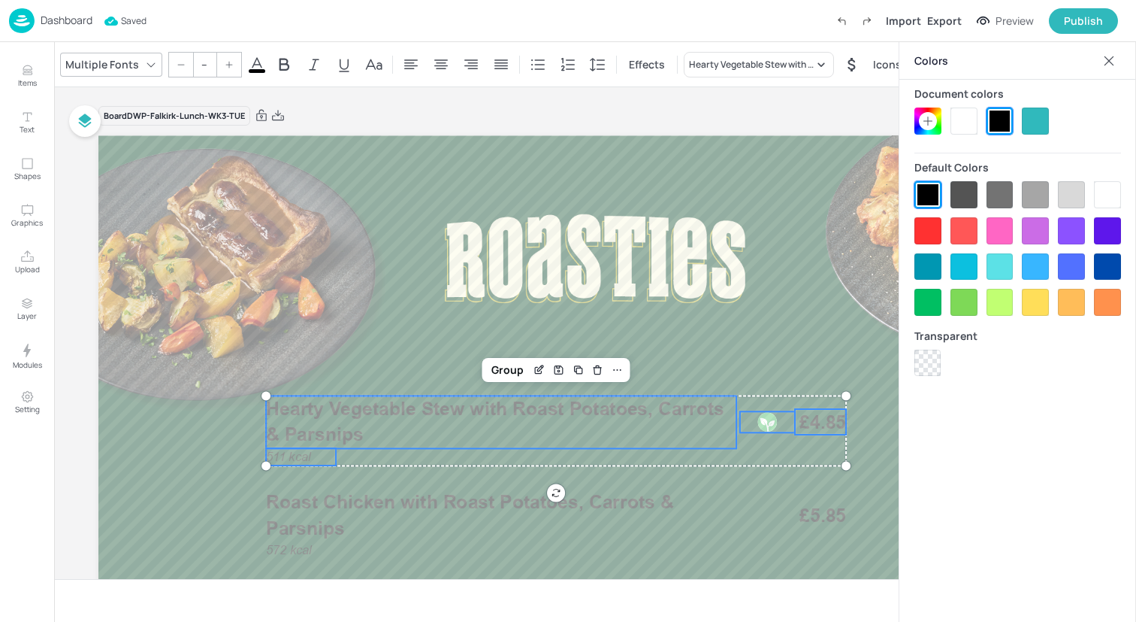
click at [964, 127] on div at bounding box center [964, 120] width 27 height 27
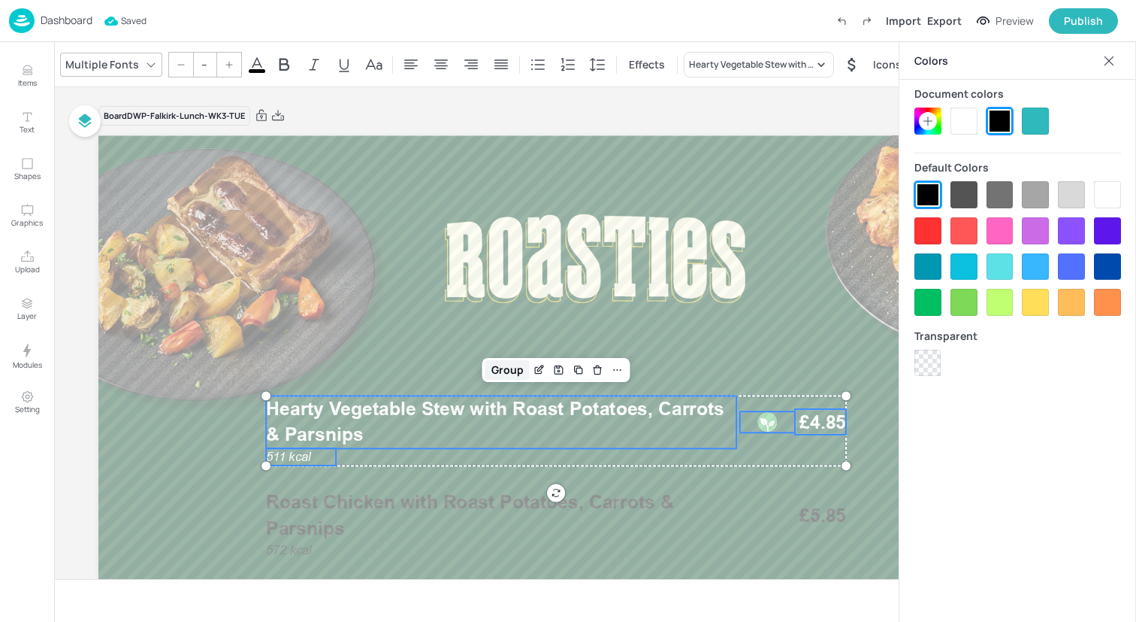
click at [494, 378] on div "Group" at bounding box center [508, 370] width 44 height 20
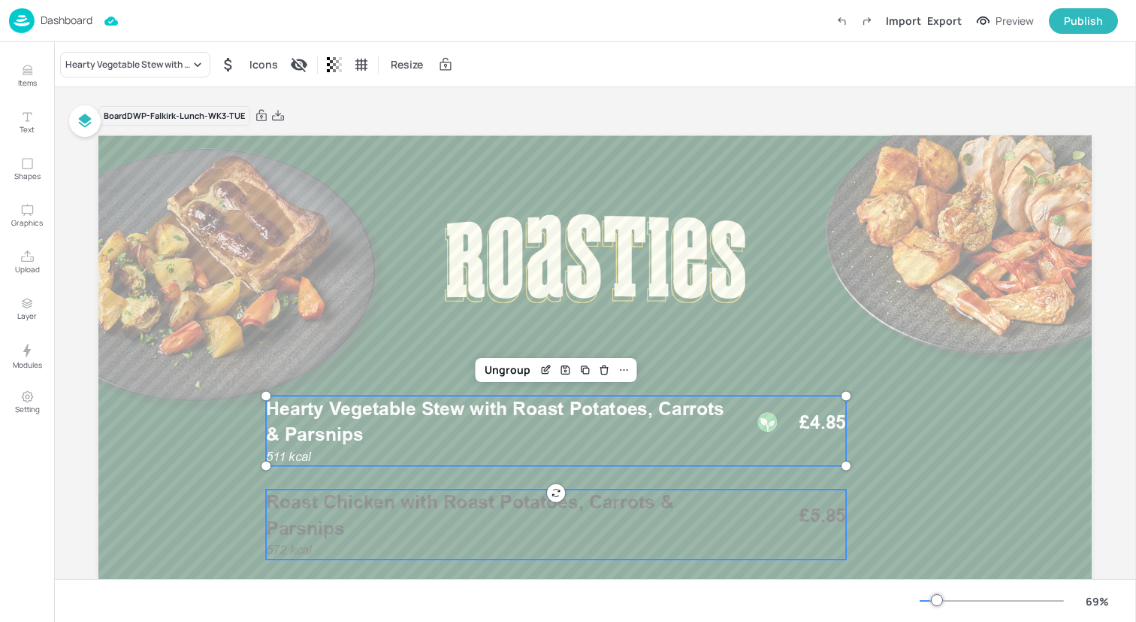
click at [467, 546] on div "572 kcal Roast Chicken with Roast Potatoes, Carrots & Parsnips £5.85" at bounding box center [556, 524] width 580 height 70
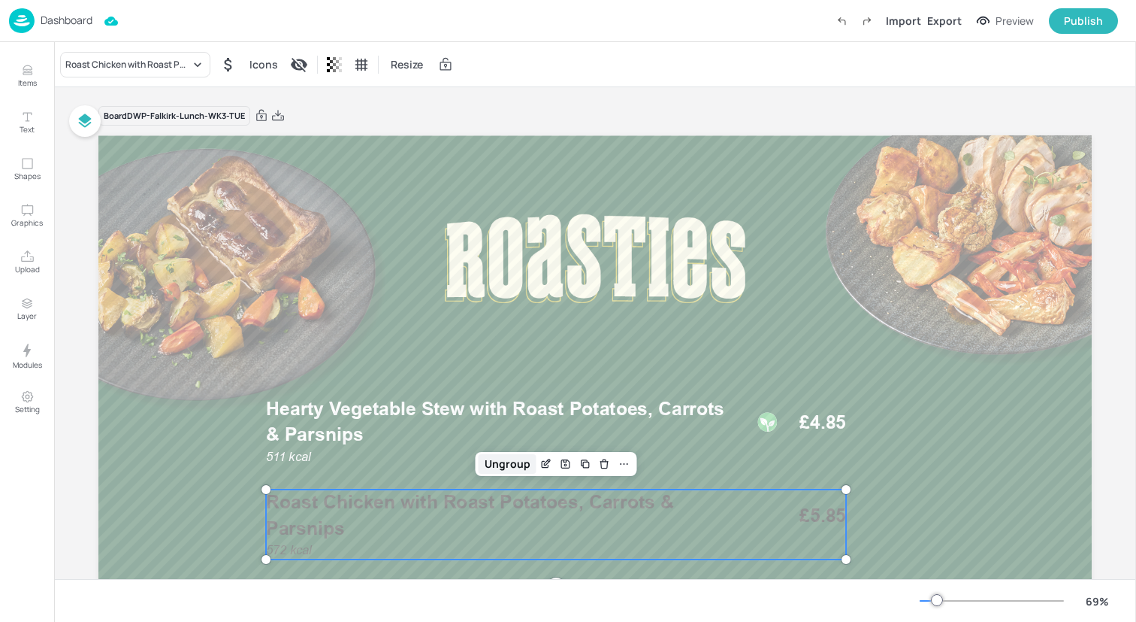
click at [503, 471] on div "Ungroup" at bounding box center [508, 464] width 58 height 20
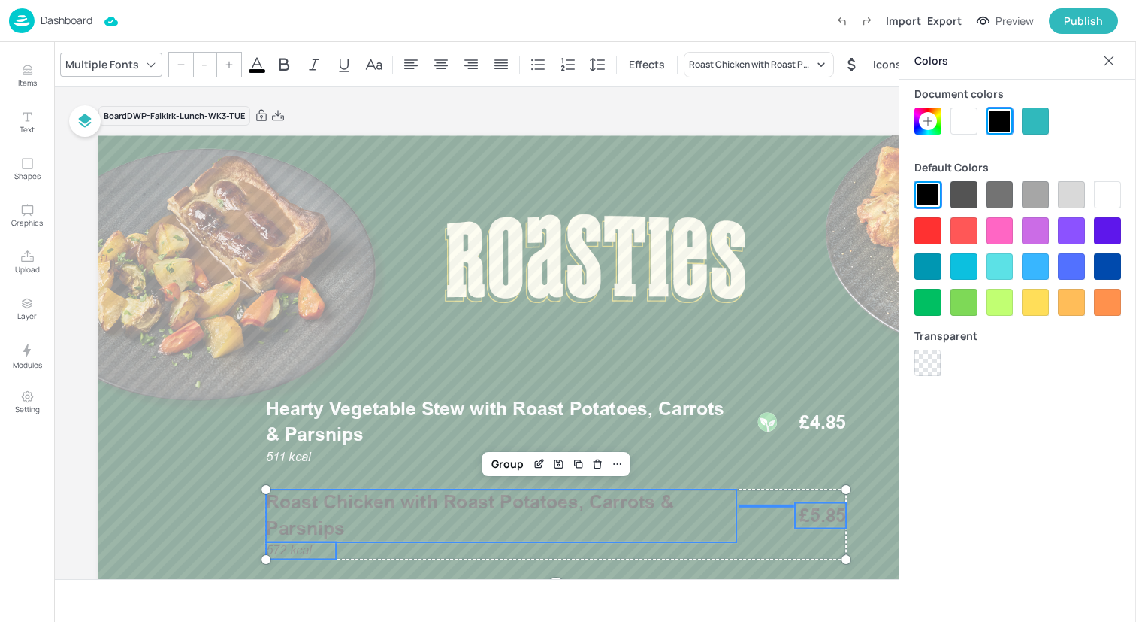
click at [967, 112] on div at bounding box center [964, 120] width 27 height 27
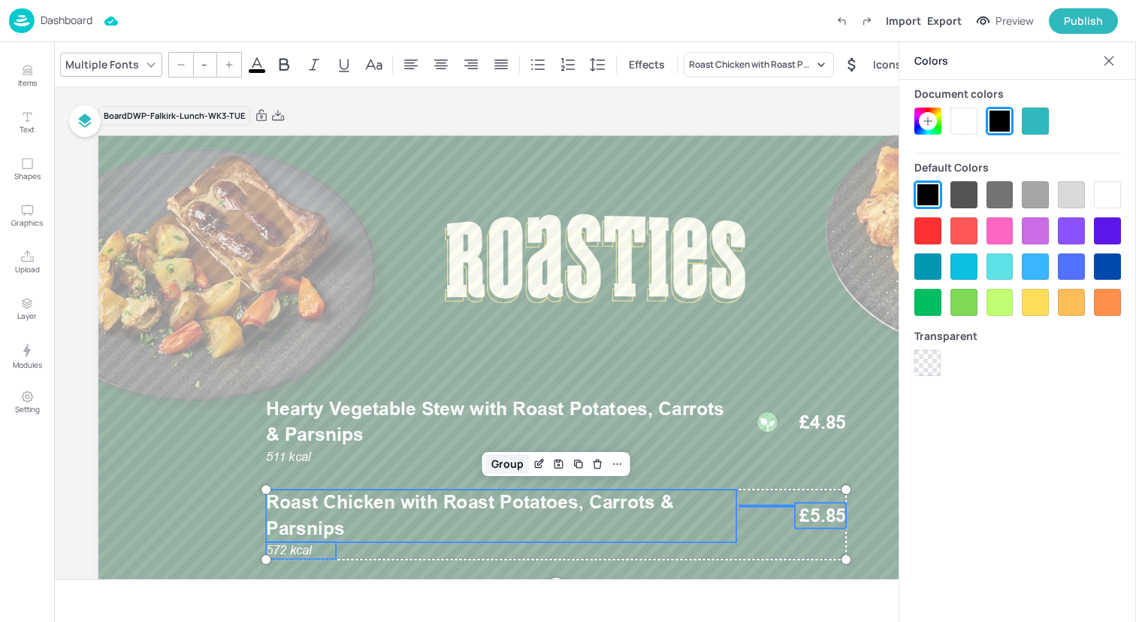
click at [511, 464] on div "Group" at bounding box center [508, 464] width 44 height 20
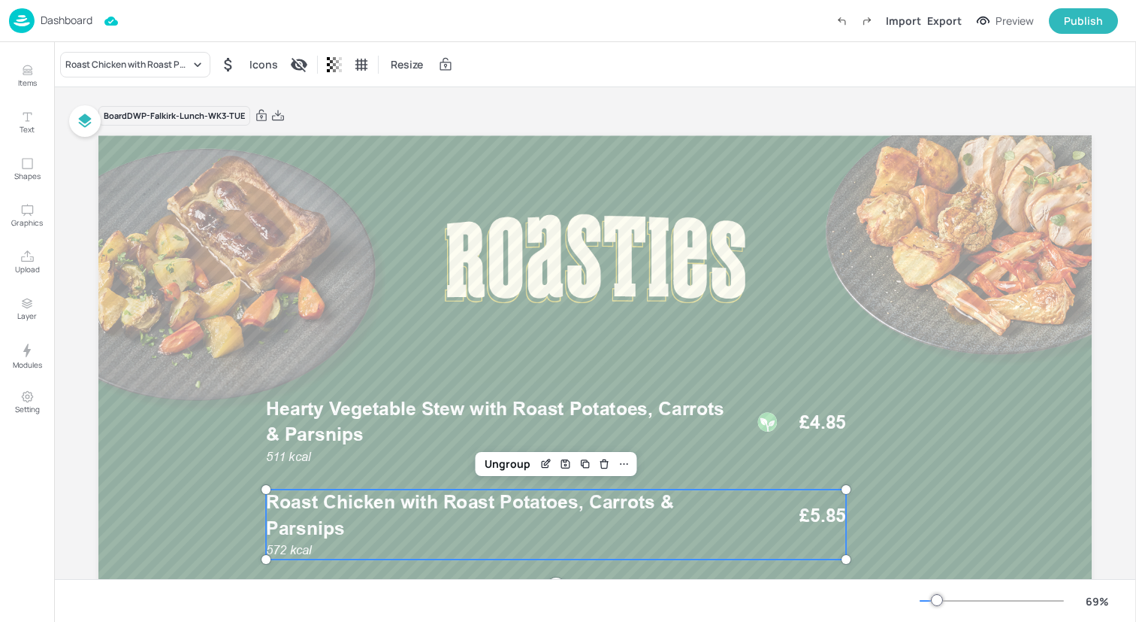
click at [202, 528] on div at bounding box center [595, 414] width 994 height 559
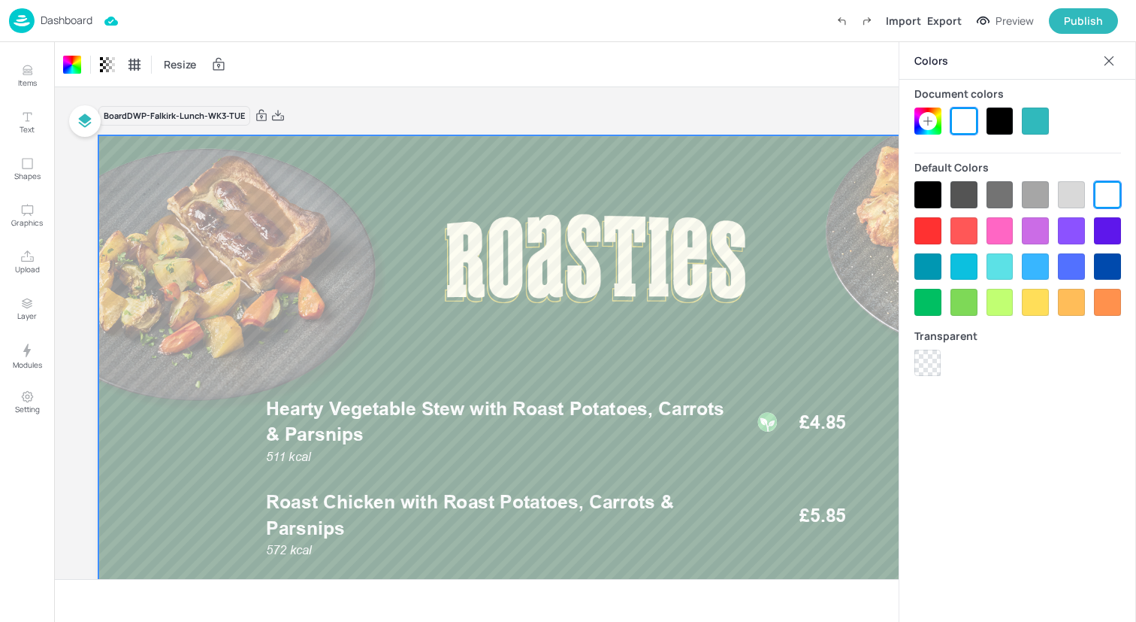
click at [1113, 56] on icon at bounding box center [1110, 61] width 10 height 10
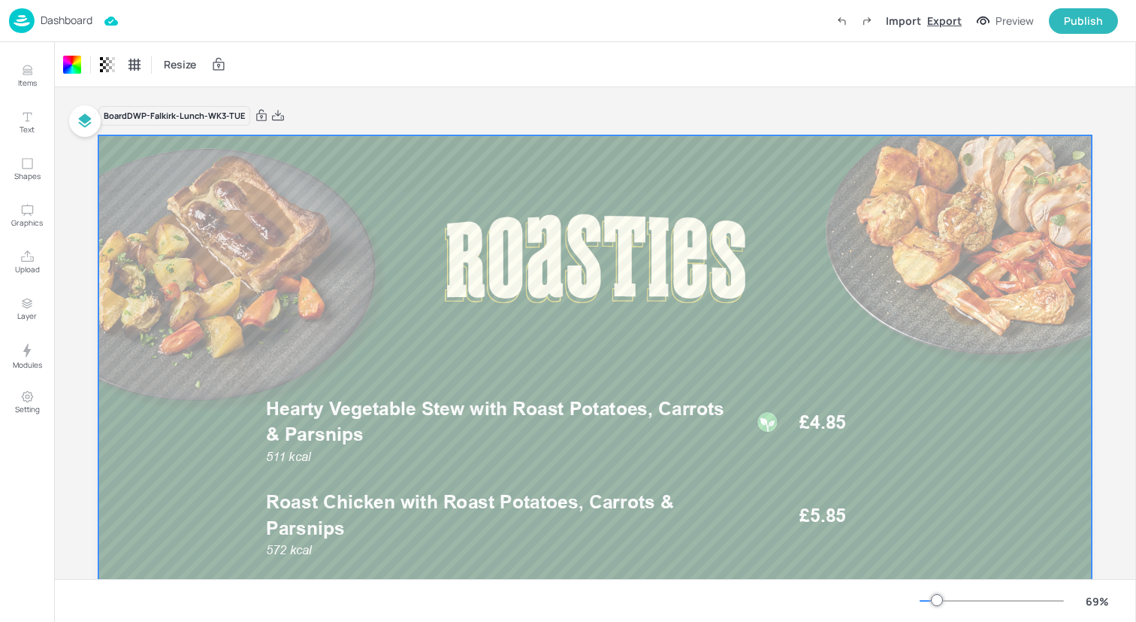
click at [946, 21] on div "Export" at bounding box center [944, 21] width 35 height 16
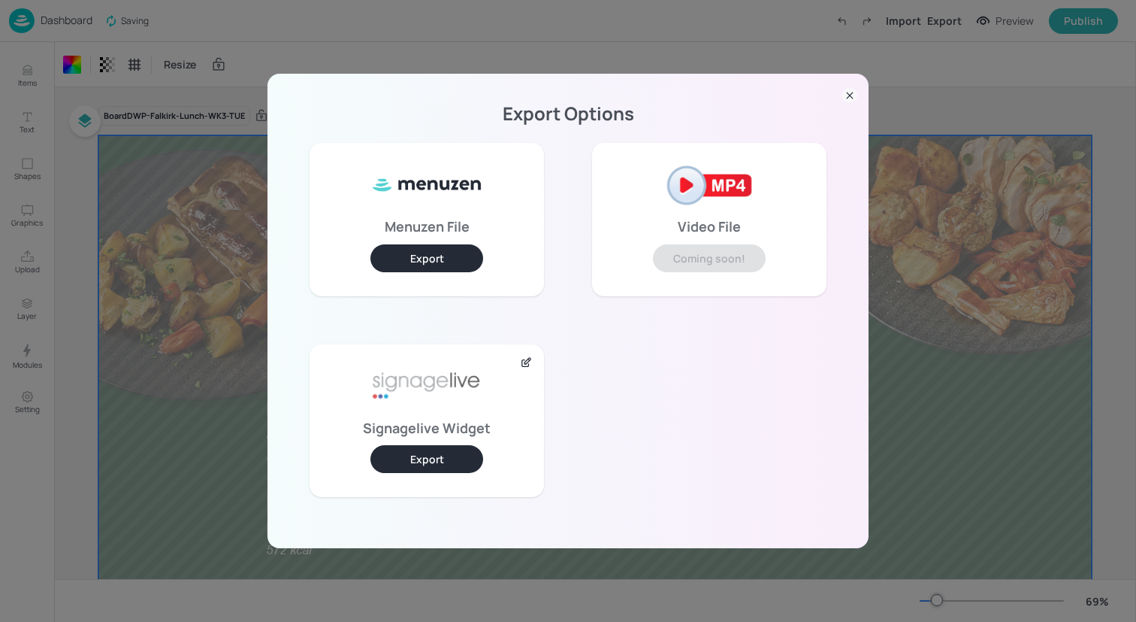
click at [435, 450] on button "Export" at bounding box center [427, 459] width 113 height 28
